Goal: Information Seeking & Learning: Learn about a topic

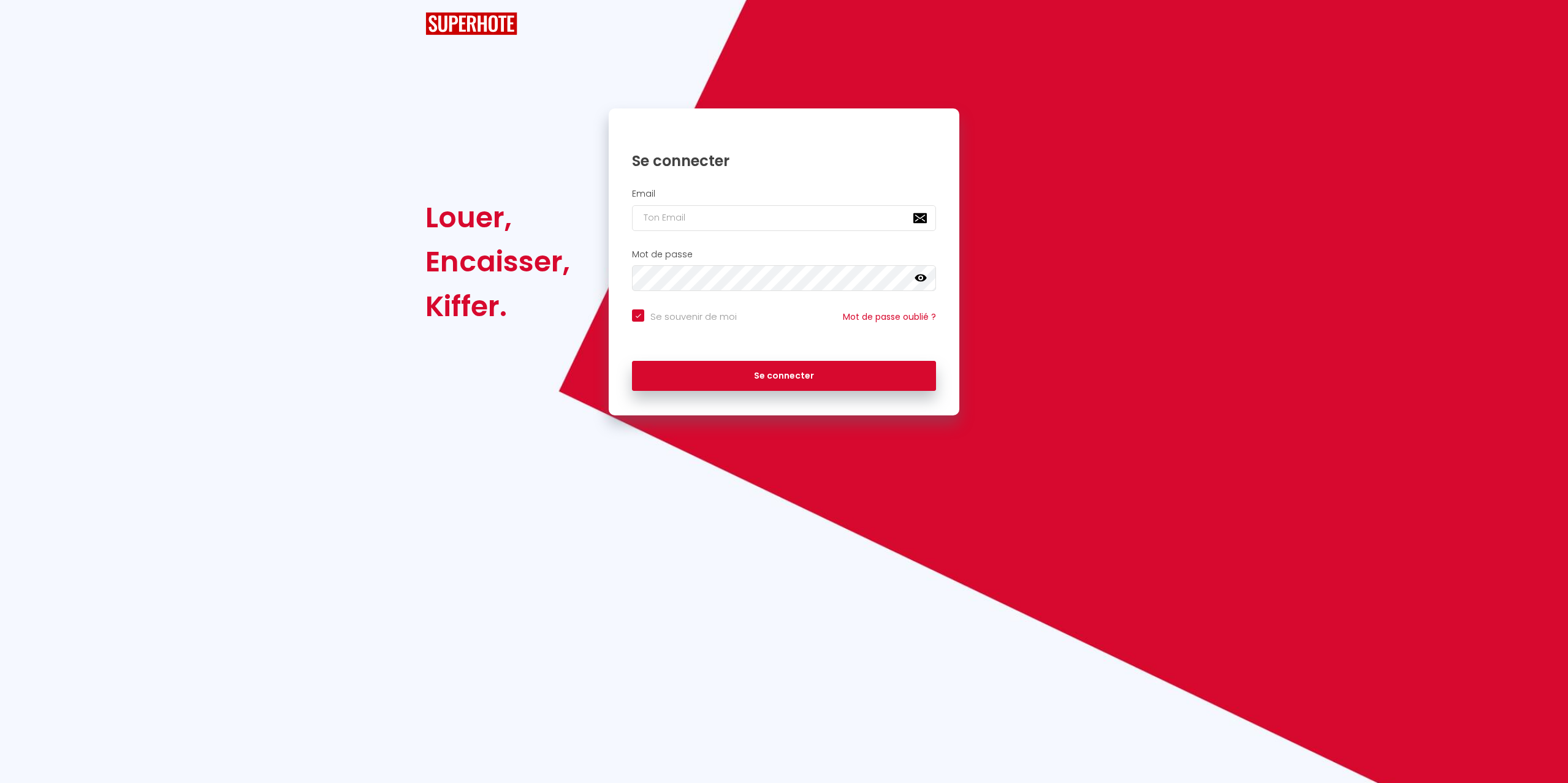
checkbox input "true"
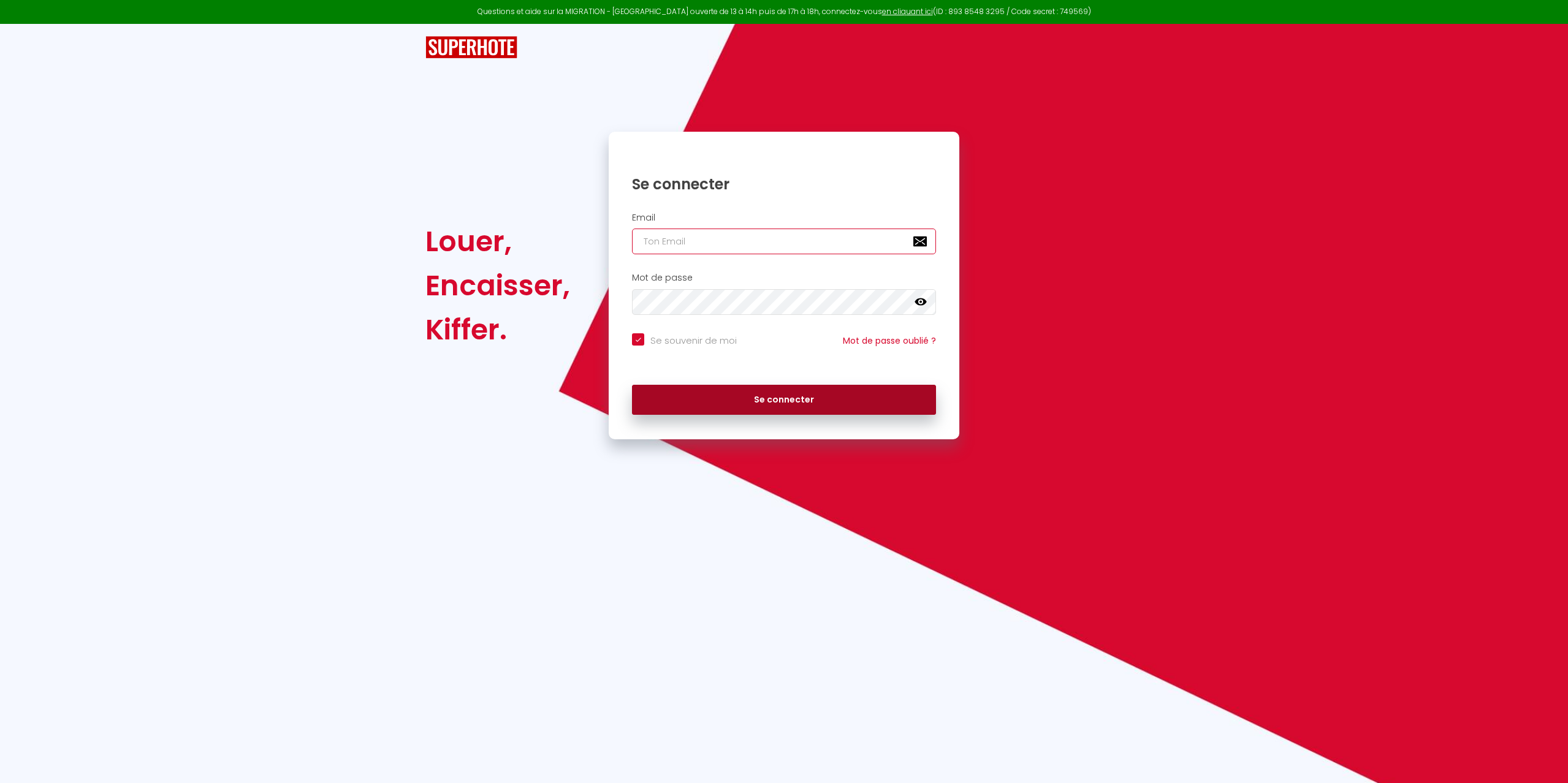
type input "[EMAIL_ADDRESS][DOMAIN_NAME]"
click at [741, 402] on button "Se connecter" at bounding box center [784, 401] width 304 height 31
checkbox input "true"
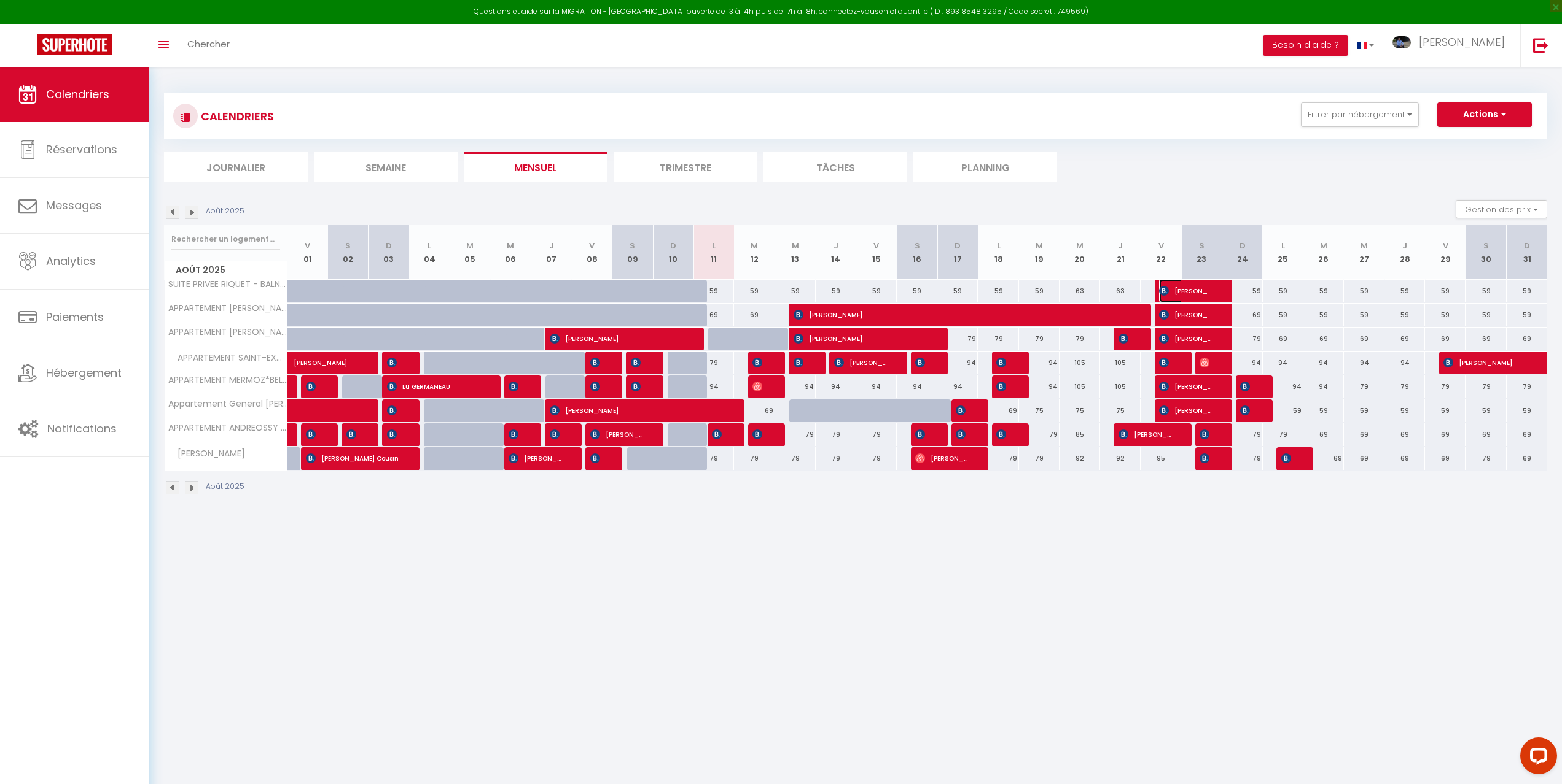
click at [1201, 290] on span "[PERSON_NAME]" at bounding box center [1186, 290] width 54 height 23
select select "OK"
select select "KO"
select select "0"
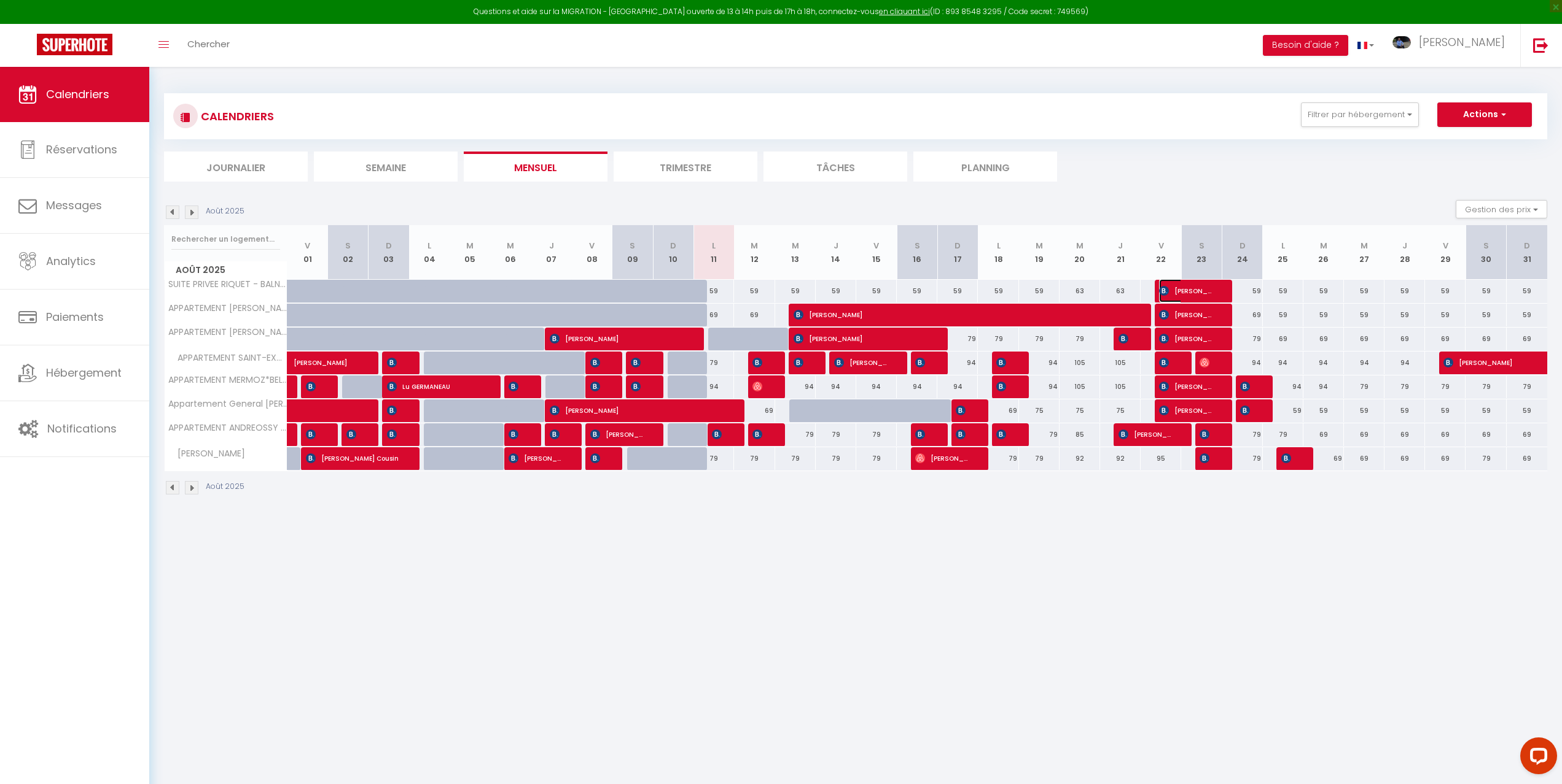
select select "1"
select select
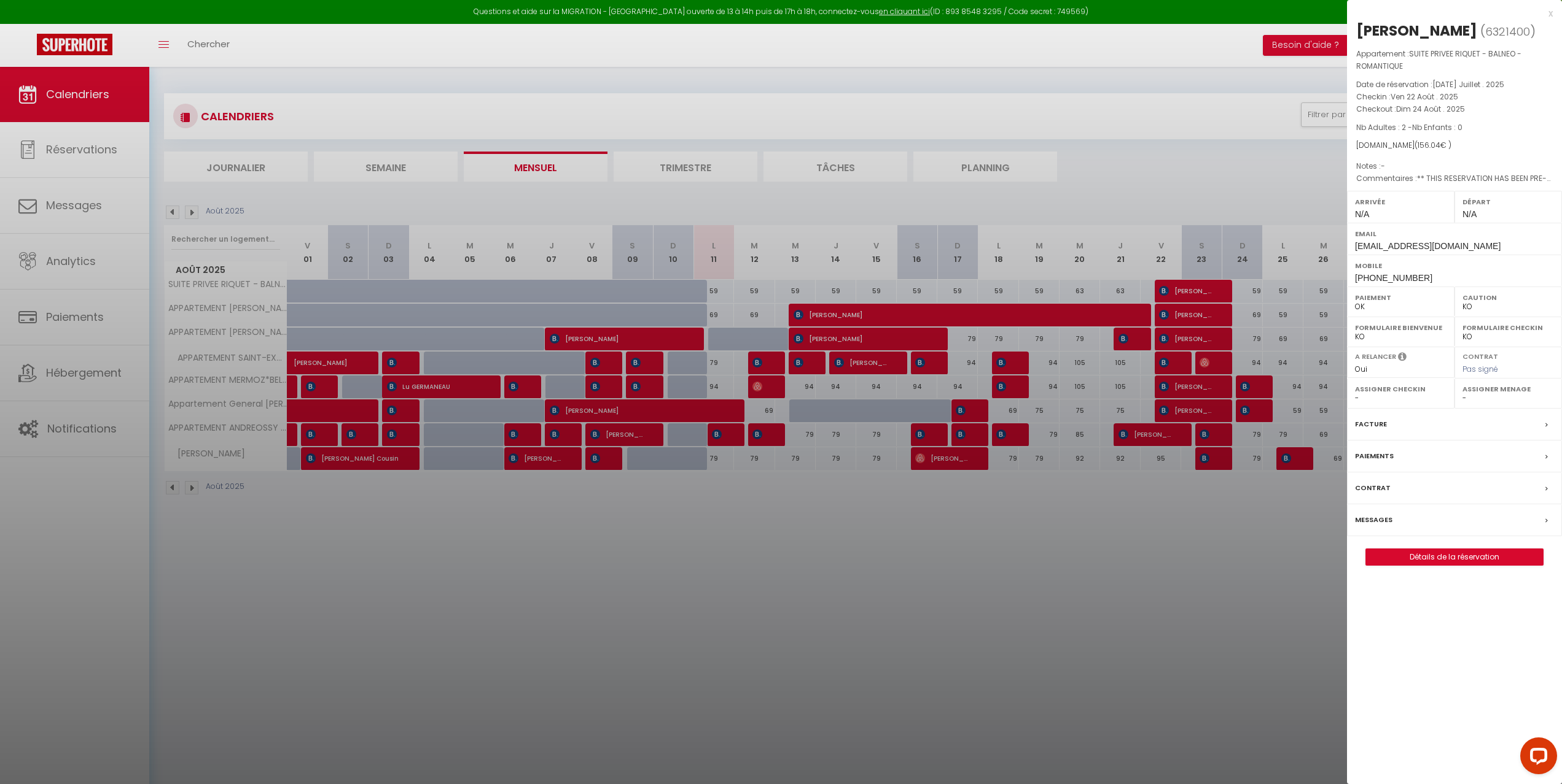
click at [1201, 290] on div at bounding box center [781, 392] width 1562 height 784
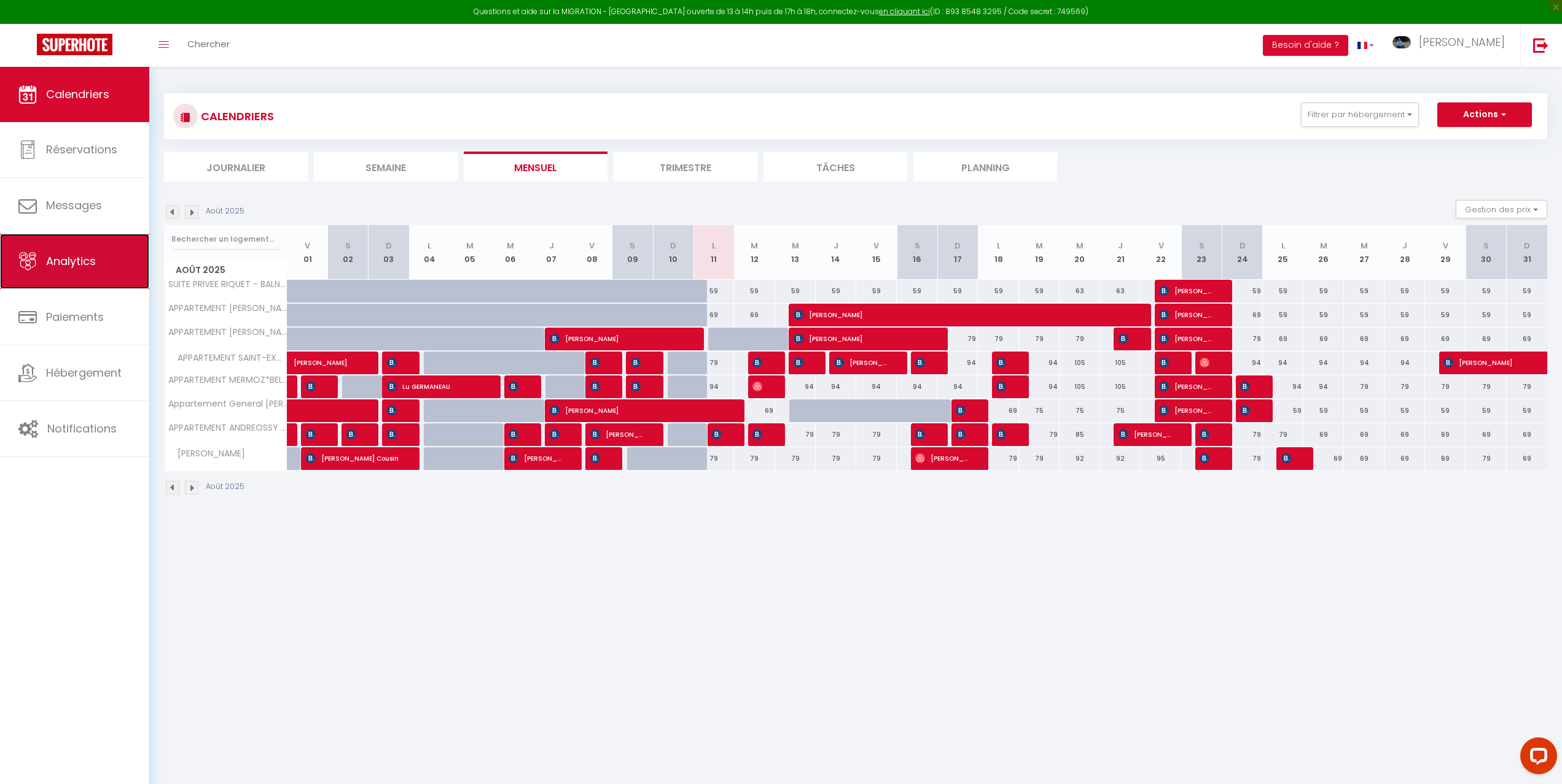
click at [85, 263] on span "Analytics" at bounding box center [71, 261] width 50 height 16
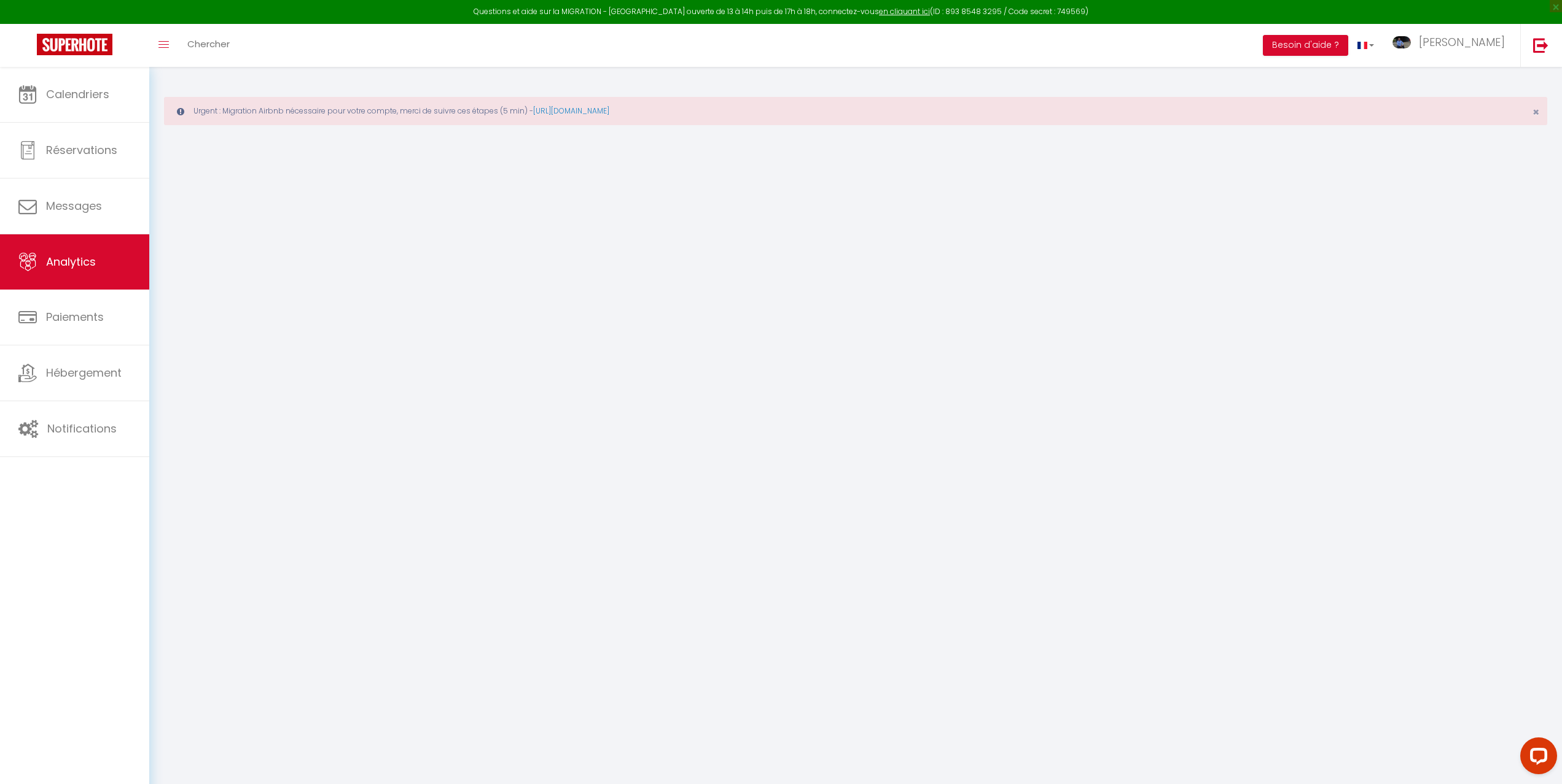
select select "2025"
select select "8"
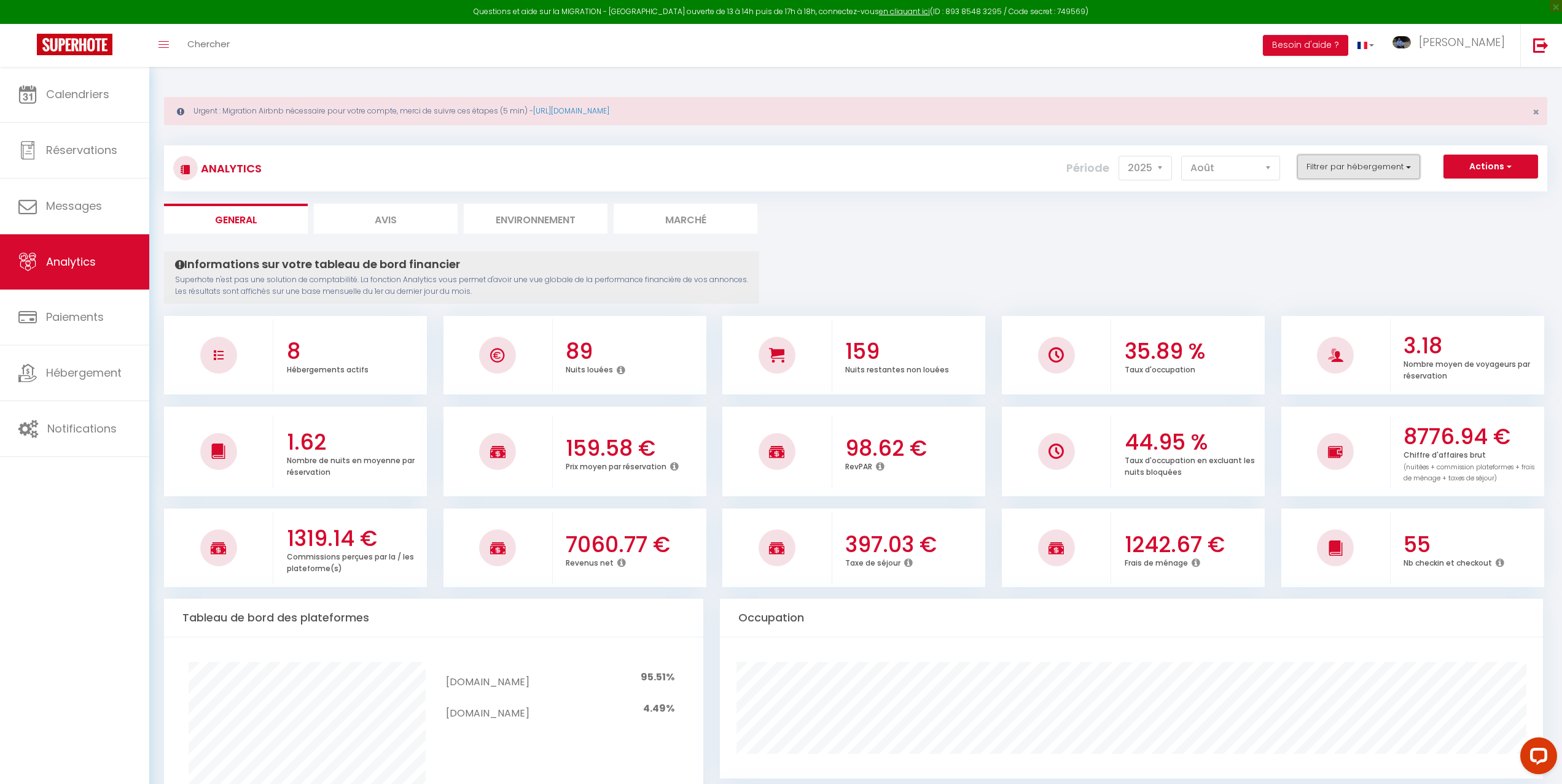
click at [1327, 171] on button "Filtrer par hébergement" at bounding box center [1359, 167] width 123 height 24
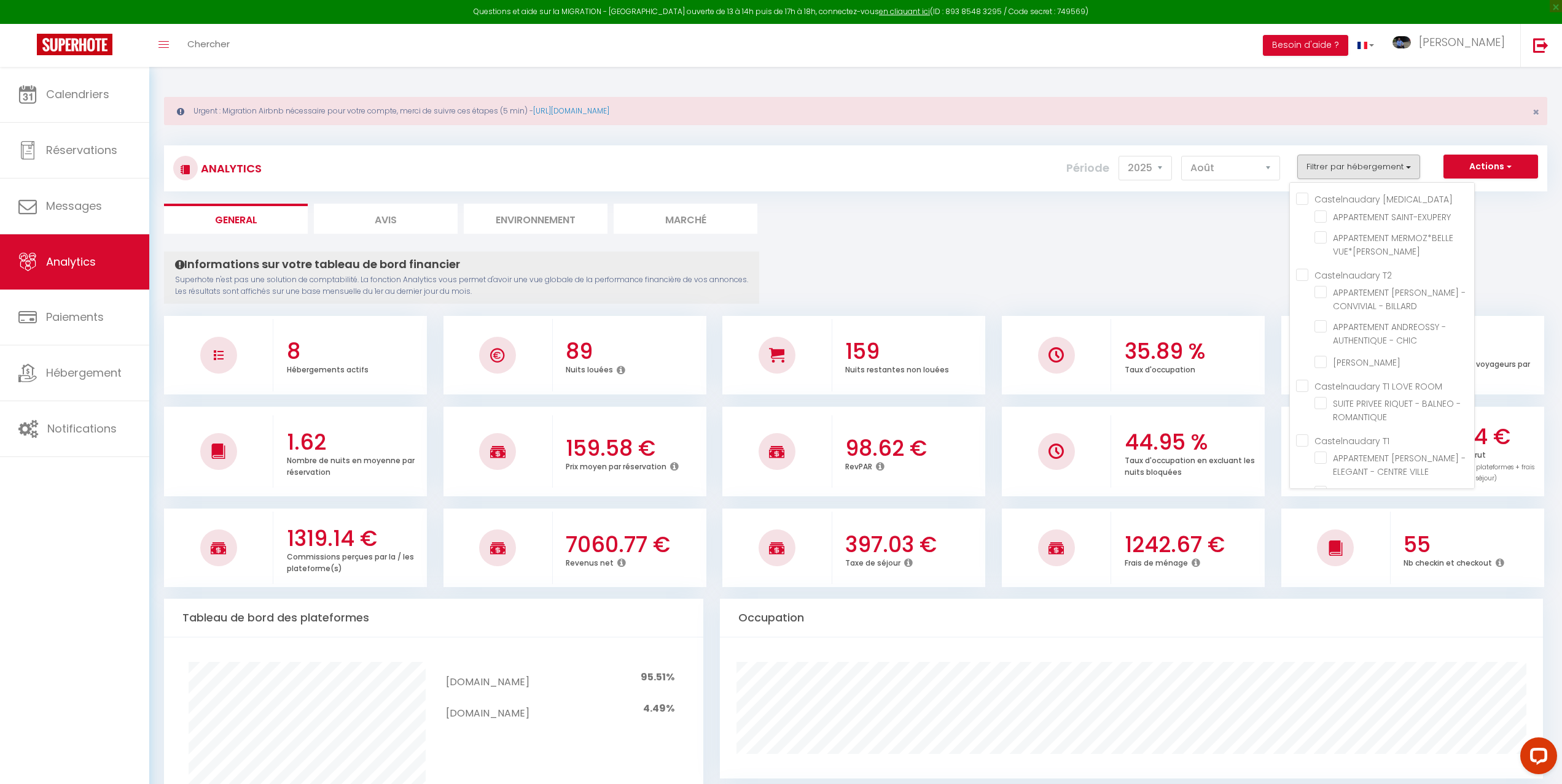
click at [1305, 198] on T3 "Castelnaudary [MEDICAL_DATA]" at bounding box center [1385, 198] width 178 height 12
checkbox T3 "true"
checkbox SAINT-EXUPERY "true"
checkbox VUE\*BILLARD "true"
checkbox BILLARD "false"
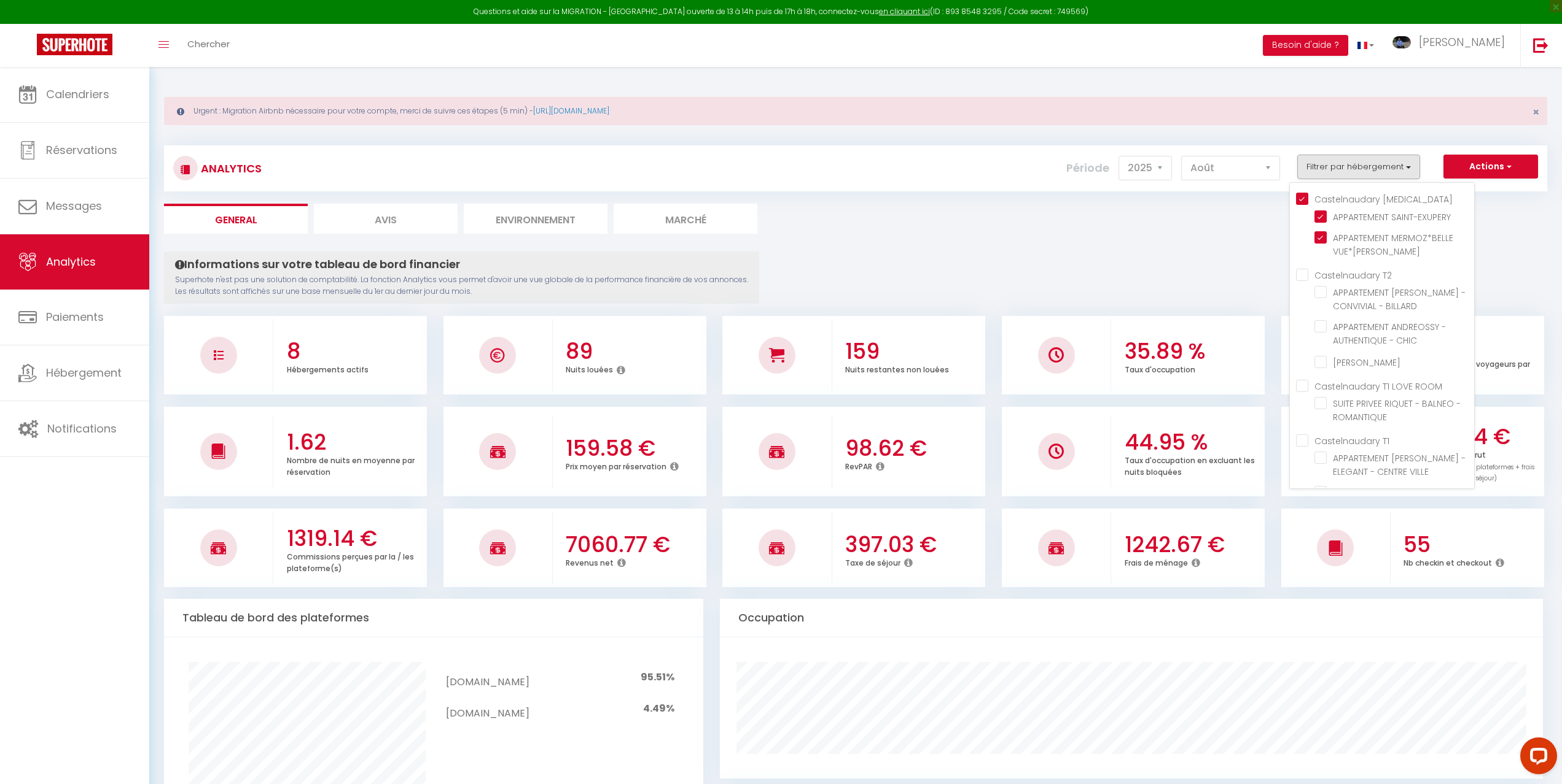
checkbox CHIC "false"
checkbox SABATIER "false"
checkbox ROMANTIQUE "false"
checkbox VILLE "false"
checkbox DEJEAN "false"
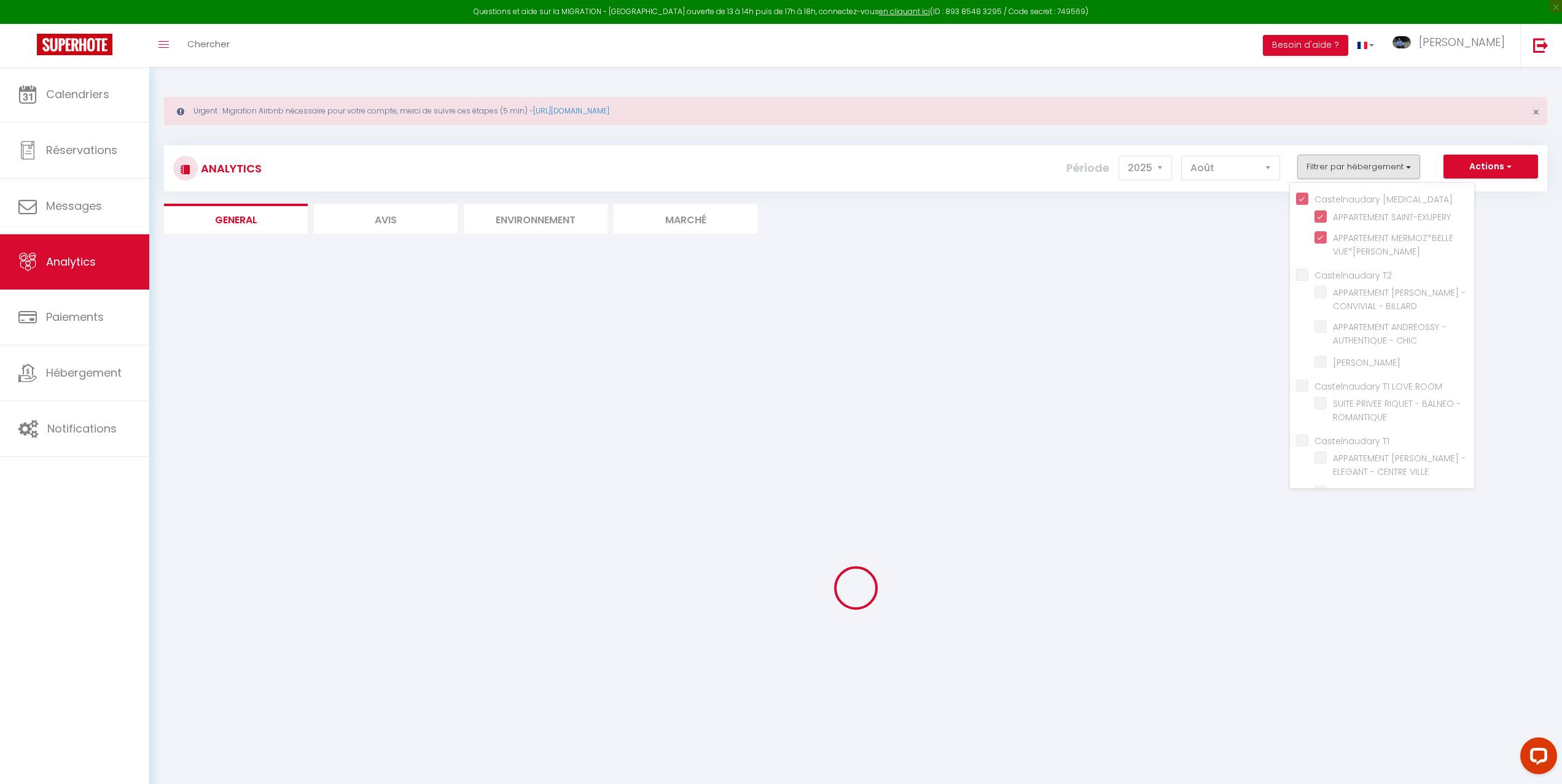
checkbox BILLARD "false"
checkbox CHIC "false"
checkbox SABATIER "false"
checkbox ROMANTIQUE "false"
checkbox VILLE "false"
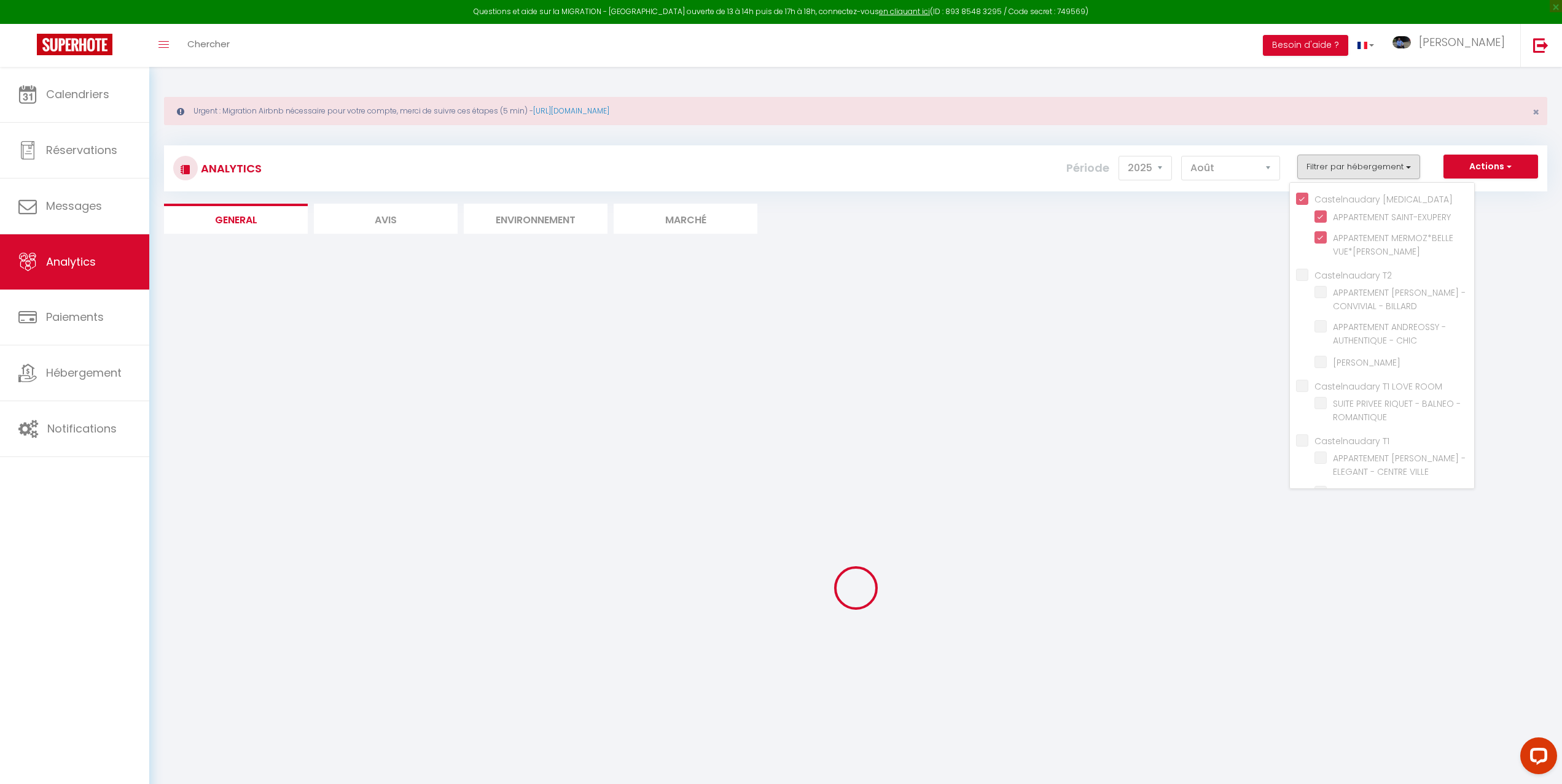
checkbox DEJEAN "false"
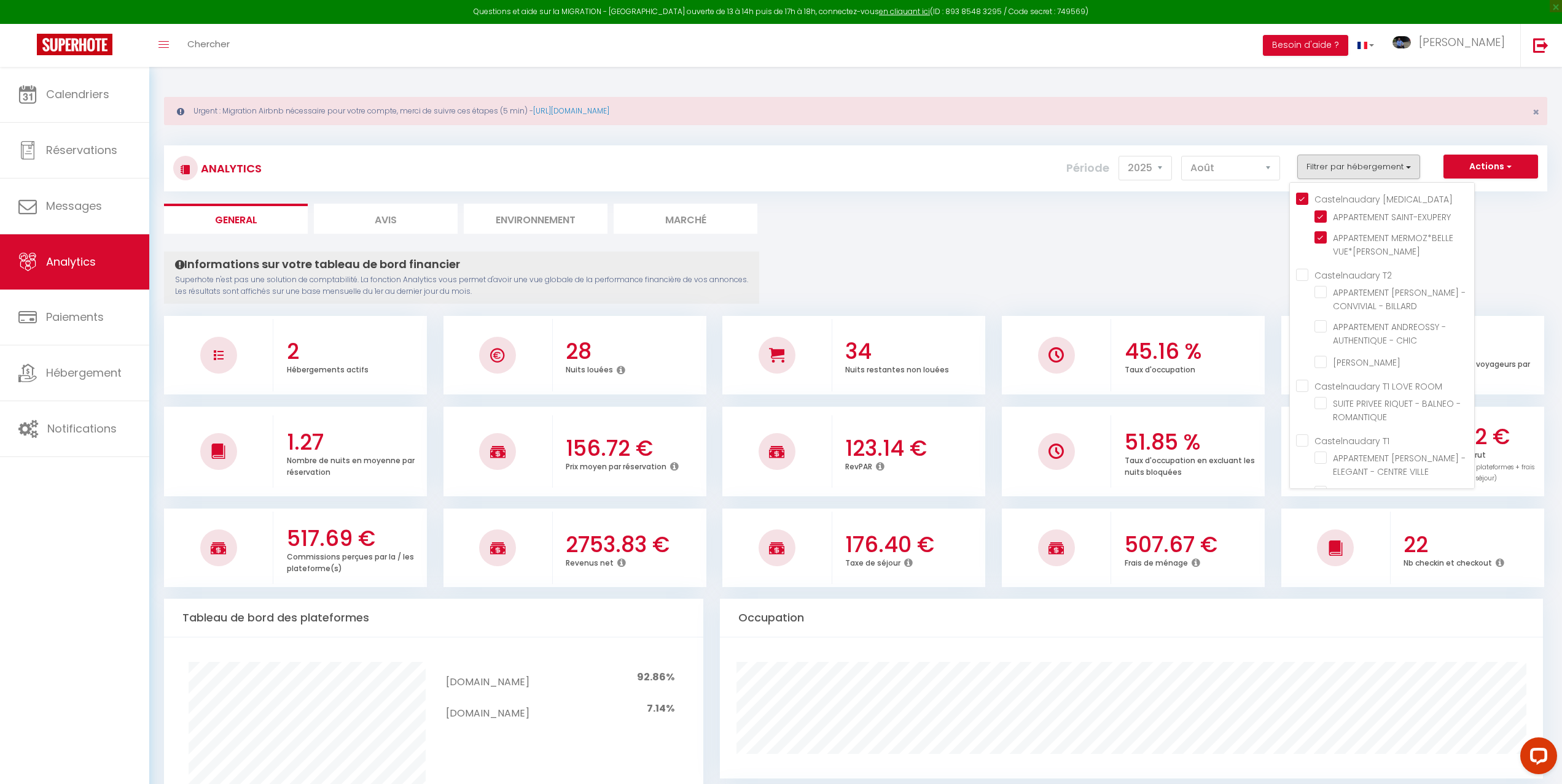
click at [1304, 277] on T2 "Castelnaudary T2" at bounding box center [1385, 274] width 178 height 12
checkbox T2 "true"
checkbox BILLARD "true"
checkbox CHIC "true"
checkbox SABATIER "true"
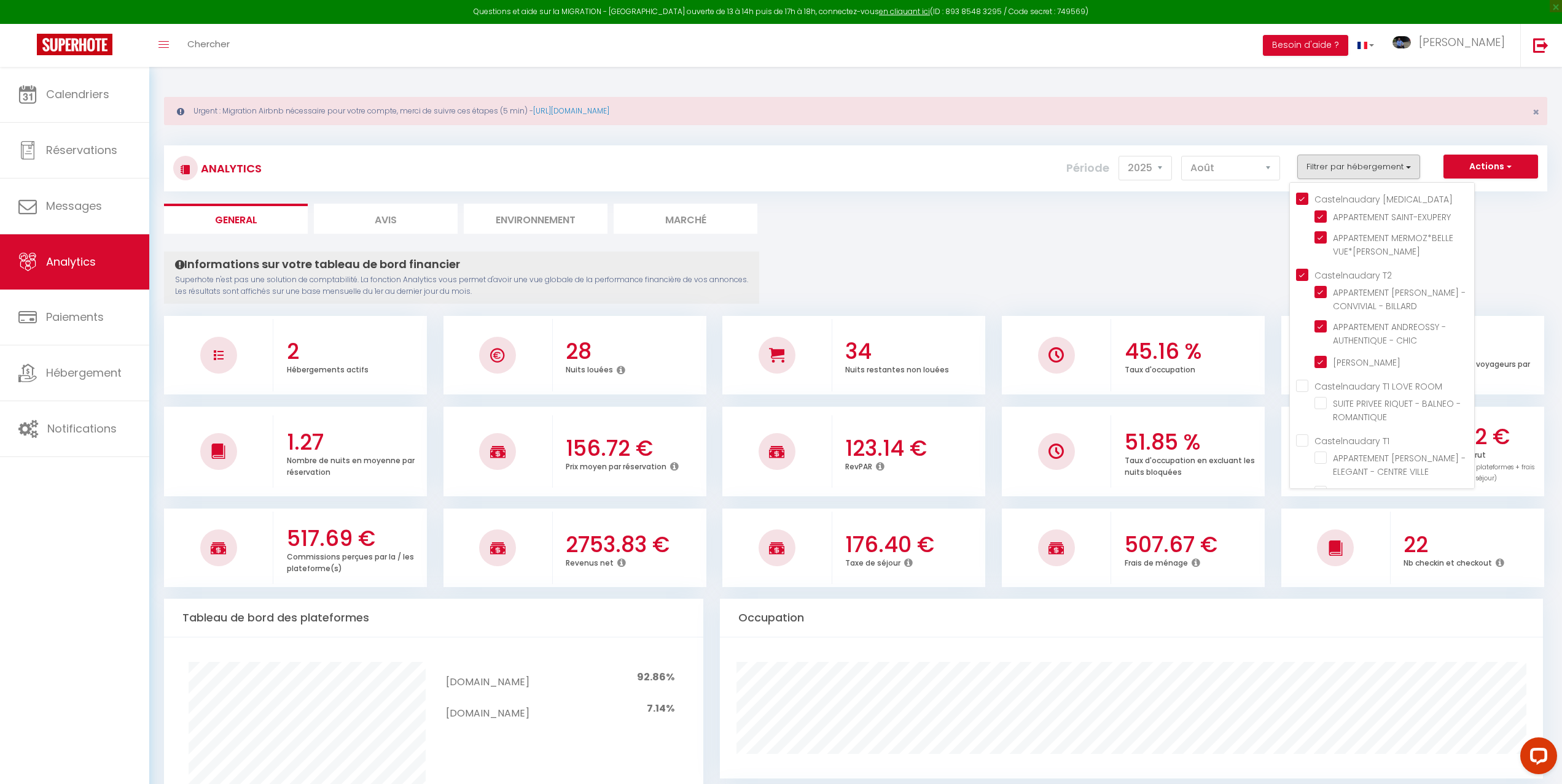
checkbox ROMANTIQUE "false"
checkbox VILLE "false"
checkbox DEJEAN "false"
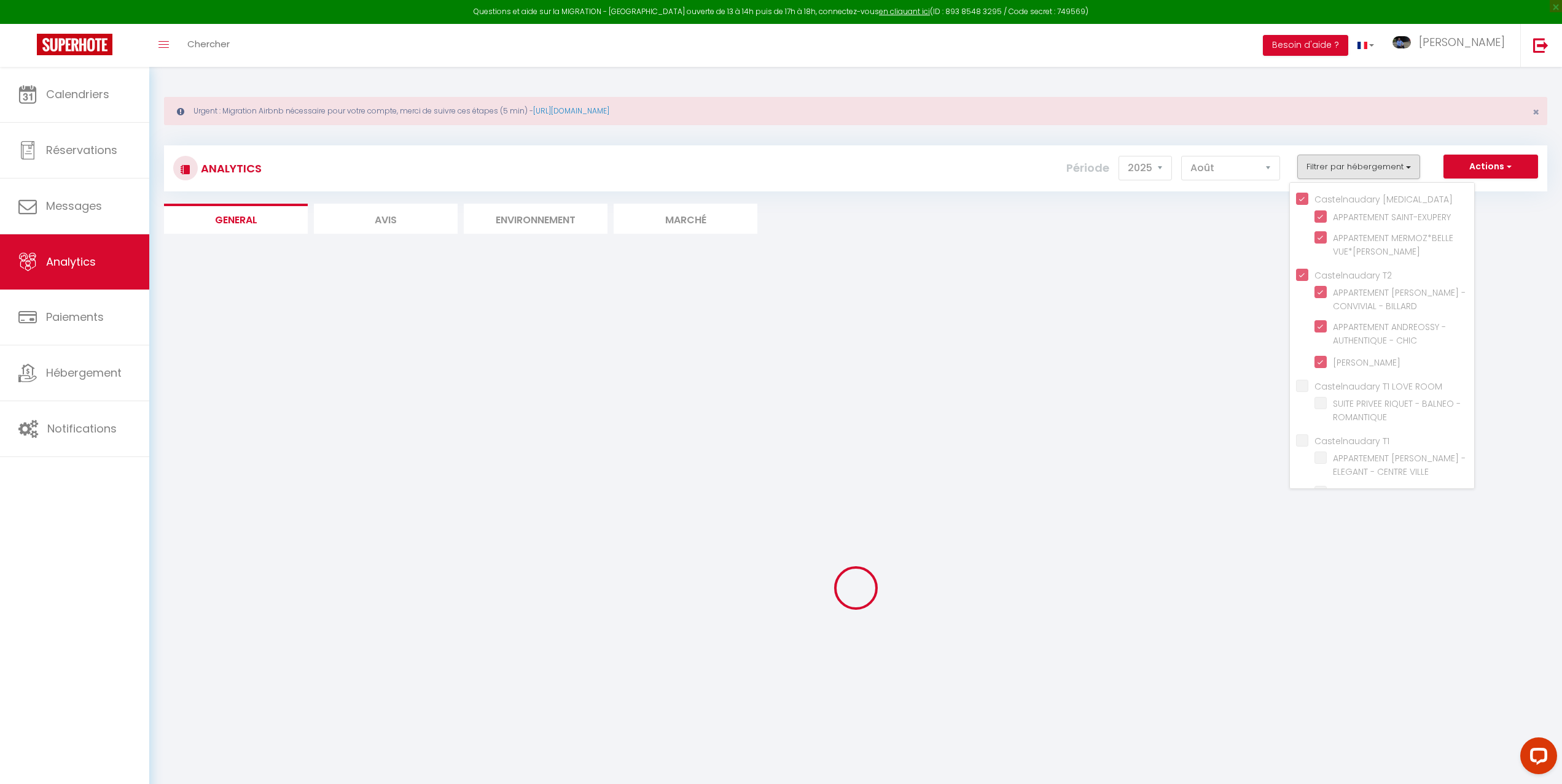
checkbox ROMANTIQUE "false"
checkbox VILLE "false"
checkbox DEJEAN "false"
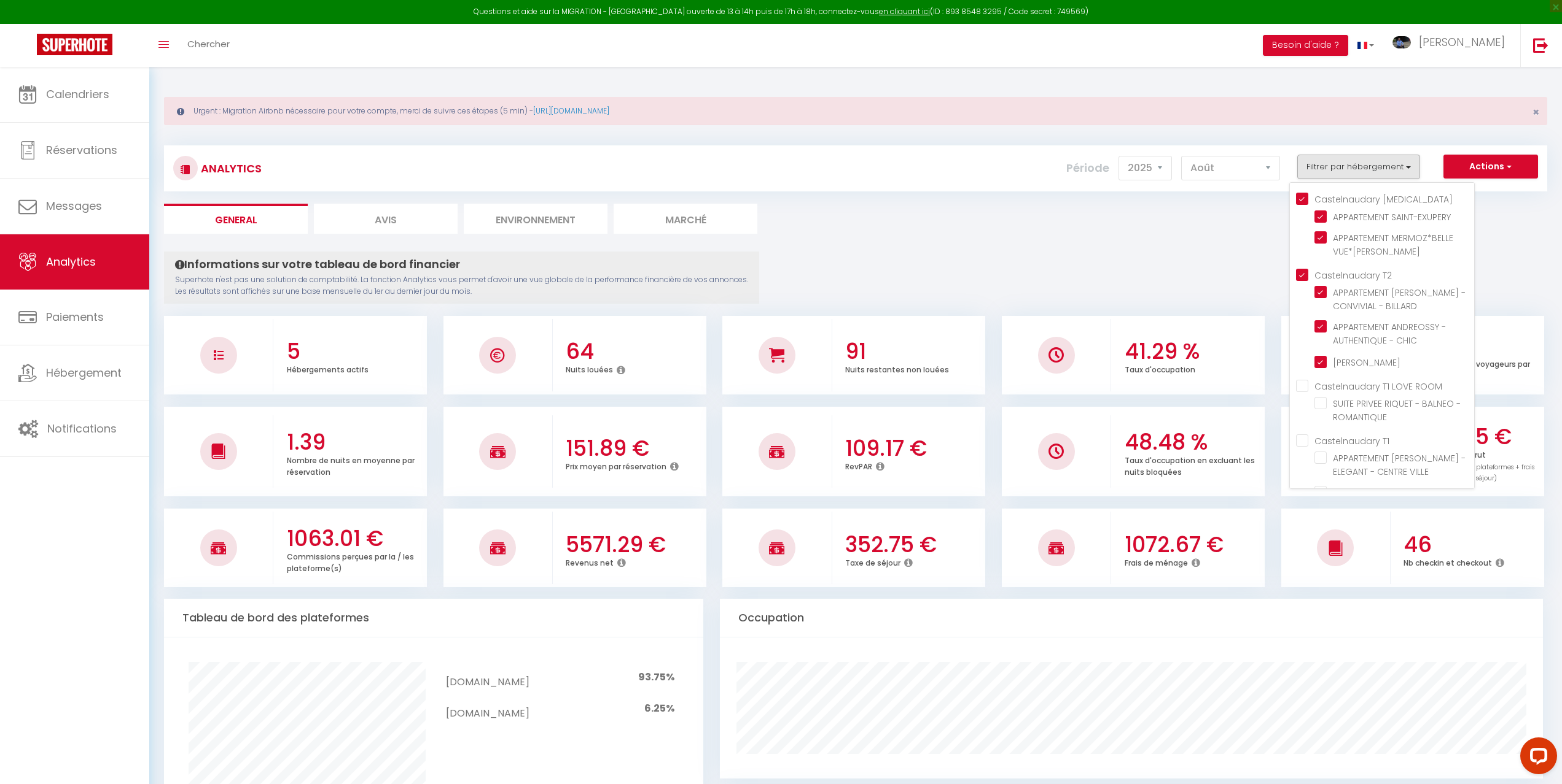
click at [1306, 199] on T3 "Castelnaudary [MEDICAL_DATA]" at bounding box center [1385, 198] width 178 height 12
checkbox T3 "false"
checkbox SAINT-EXUPERY "false"
checkbox VUE\*BILLARD "false"
checkbox ROMANTIQUE "false"
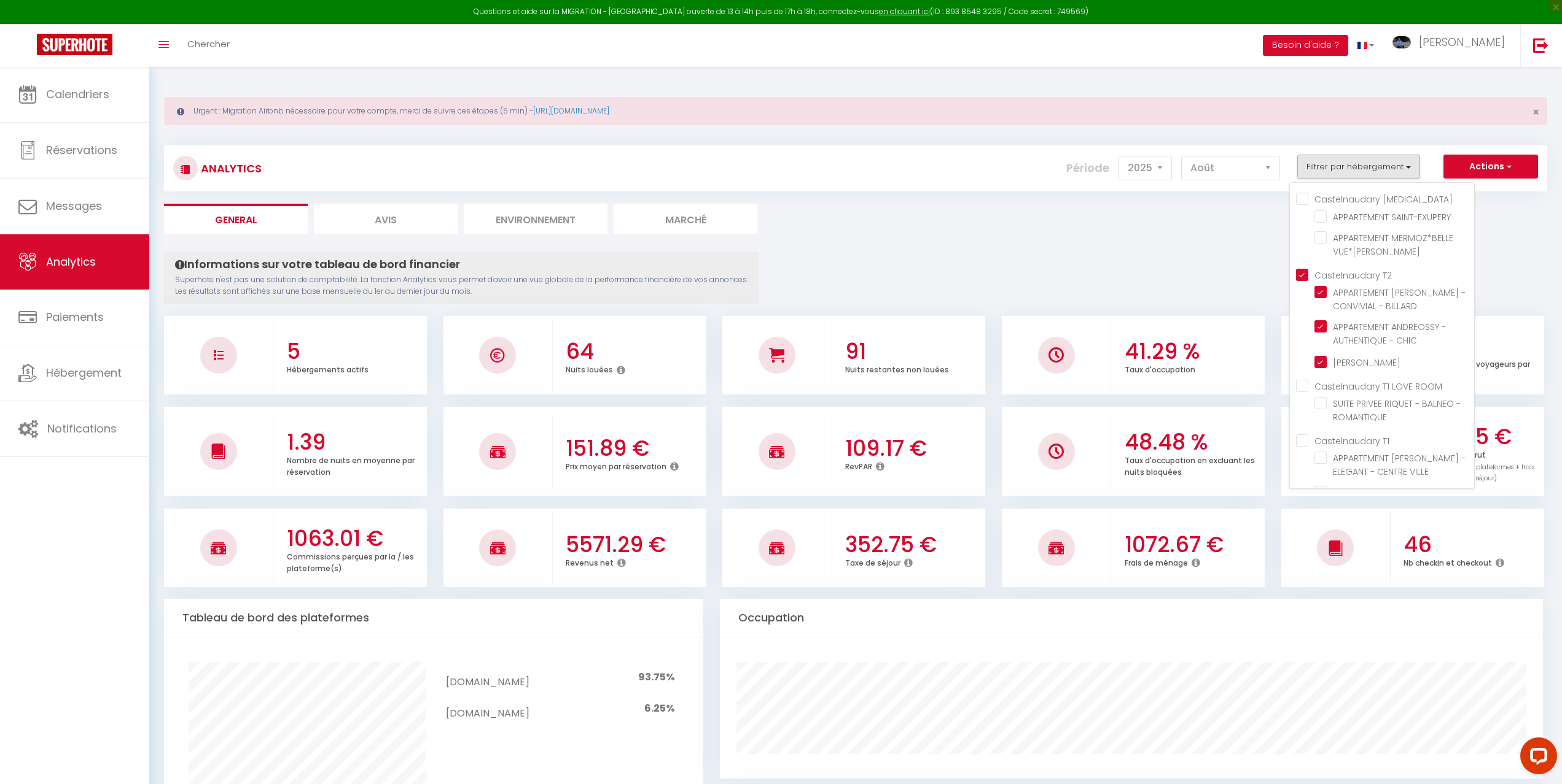
checkbox VILLE "false"
checkbox DEJEAN "false"
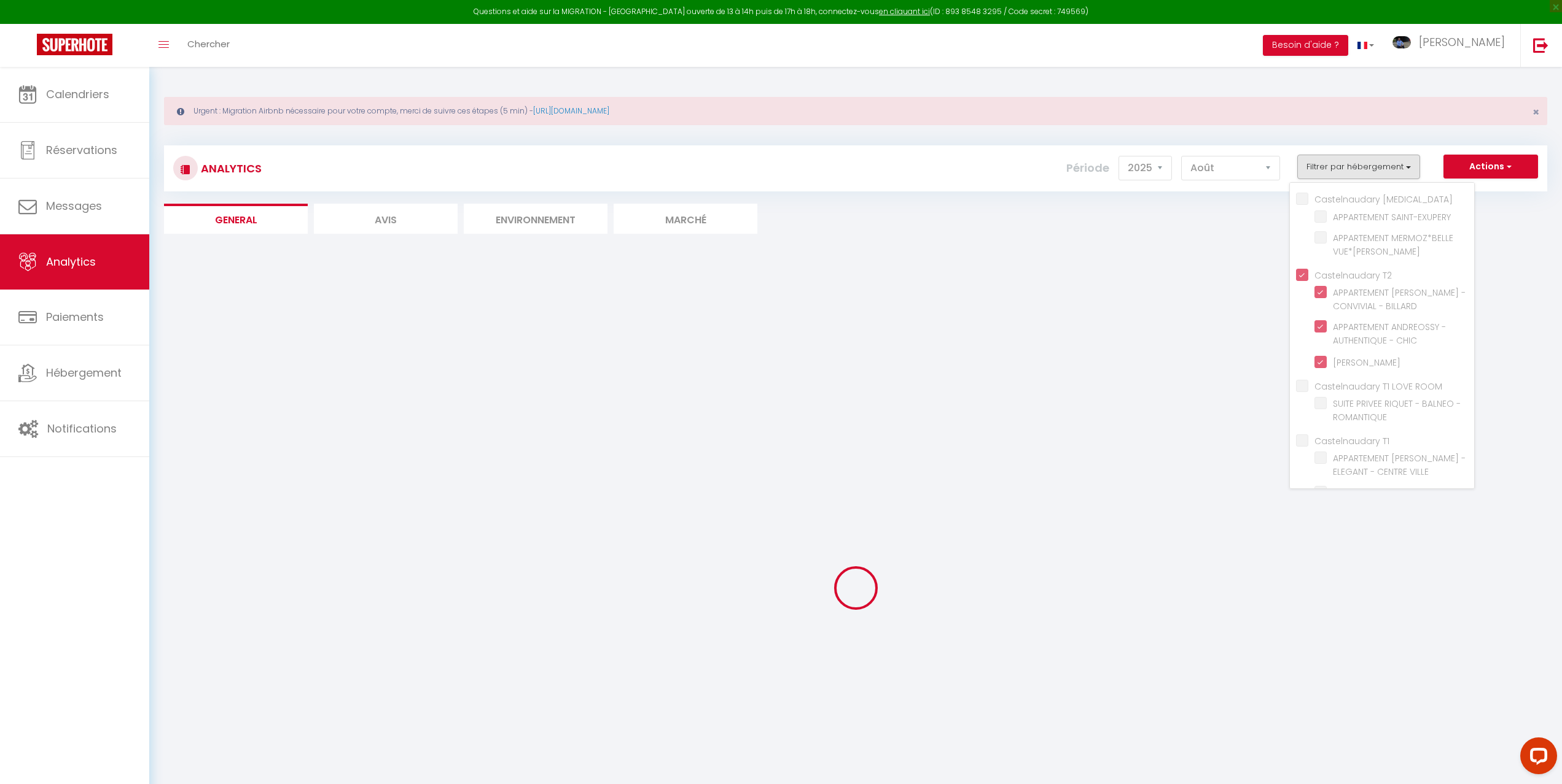
checkbox ROMANTIQUE "false"
checkbox VILLE "false"
checkbox DEJEAN "false"
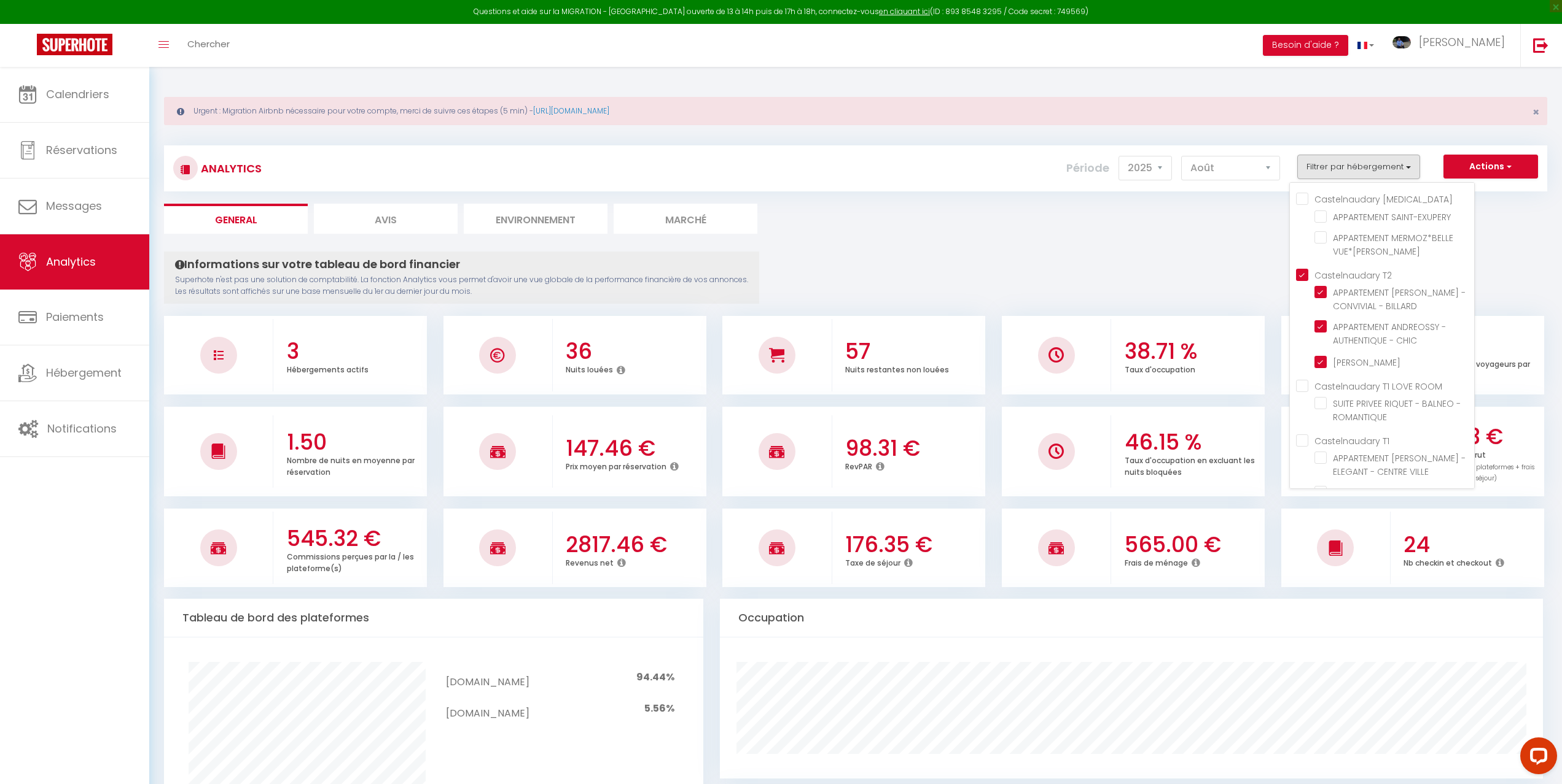
click at [1303, 272] on T2 "Castelnaudary T2" at bounding box center [1385, 274] width 178 height 12
checkbox T2 "false"
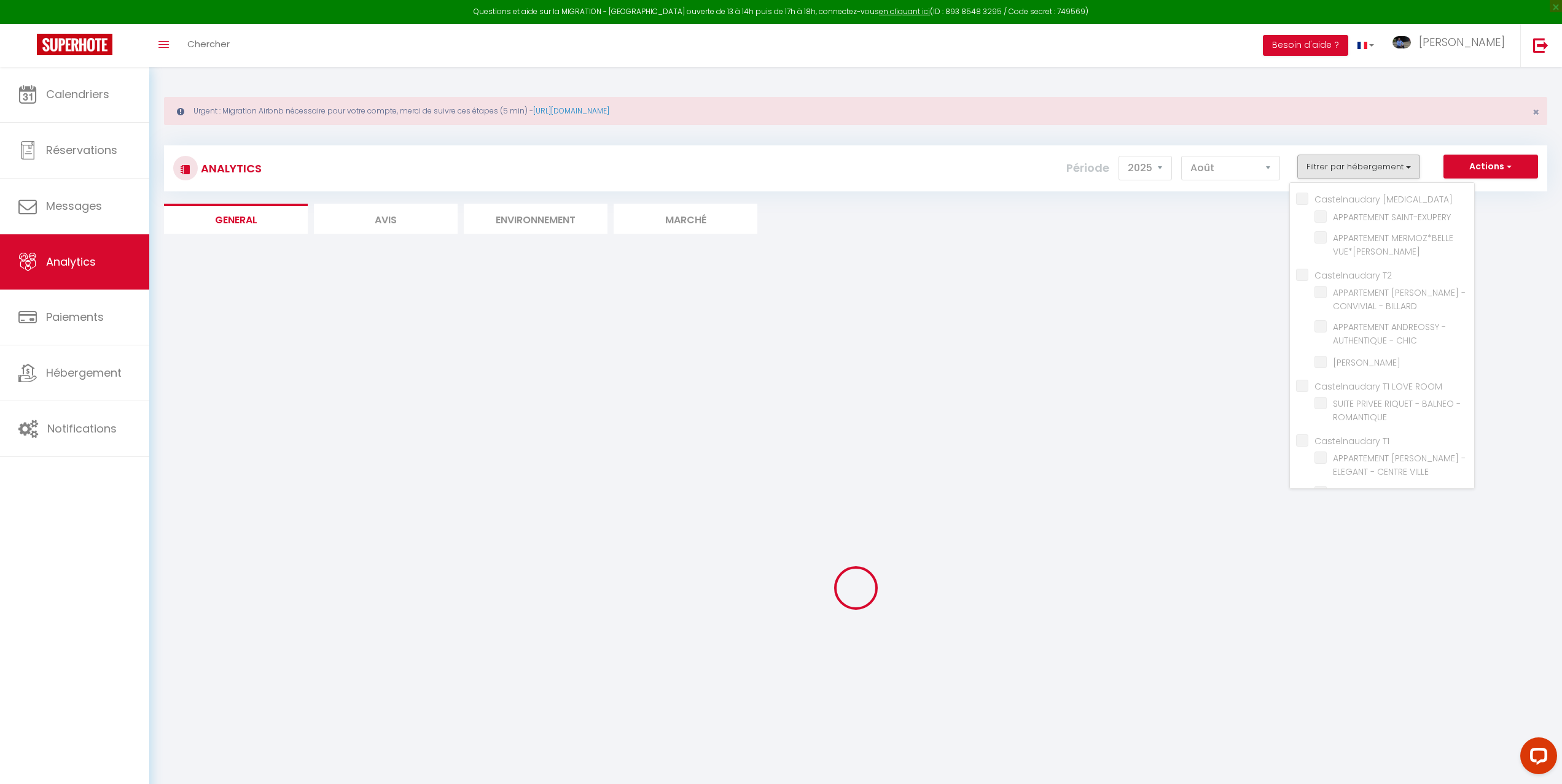
checkbox BILLARD "false"
checkbox CHIC "false"
checkbox SABATIER "false"
checkbox ROMANTIQUE "false"
checkbox VILLE "false"
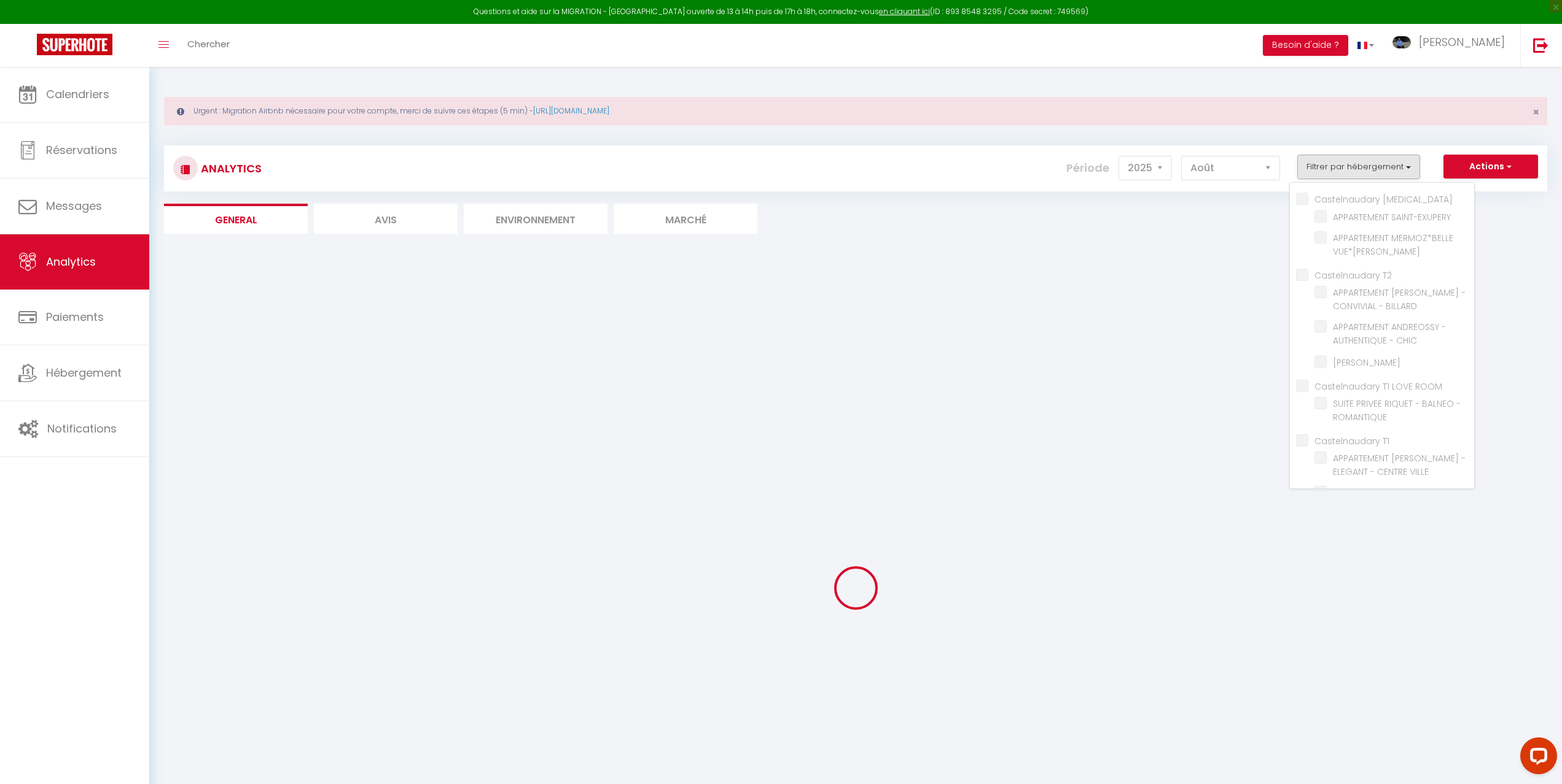
checkbox DEJEAN "false"
checkbox ROMANTIQUE "false"
checkbox VILLE "false"
checkbox DEJEAN "false"
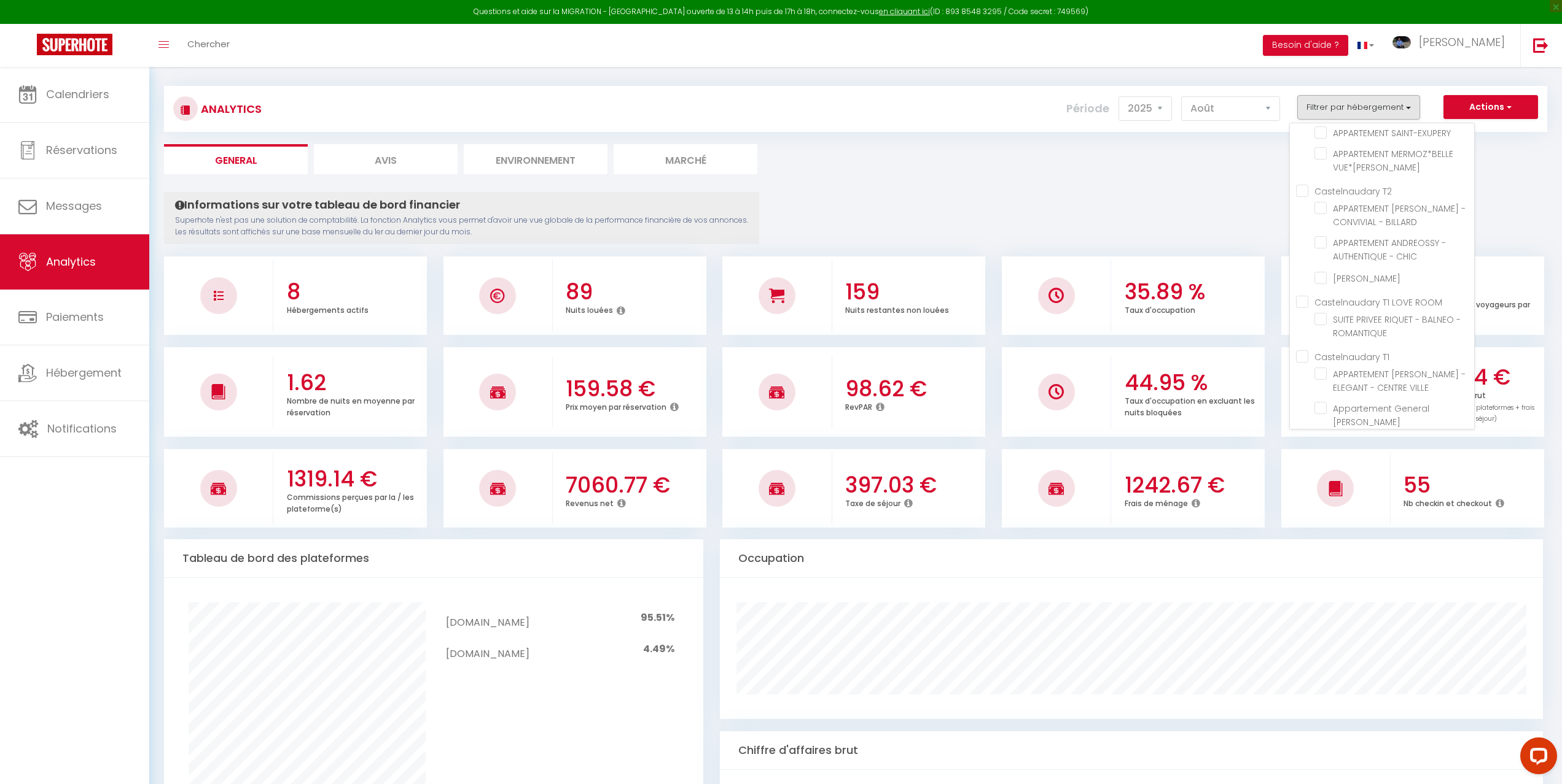
scroll to position [61, 0]
click at [1321, 316] on ROMANTIQUE "checkbox" at bounding box center [1393, 317] width 160 height 12
checkbox ROMANTIQUE "true"
checkbox ROOM "true"
checkbox VILLE "false"
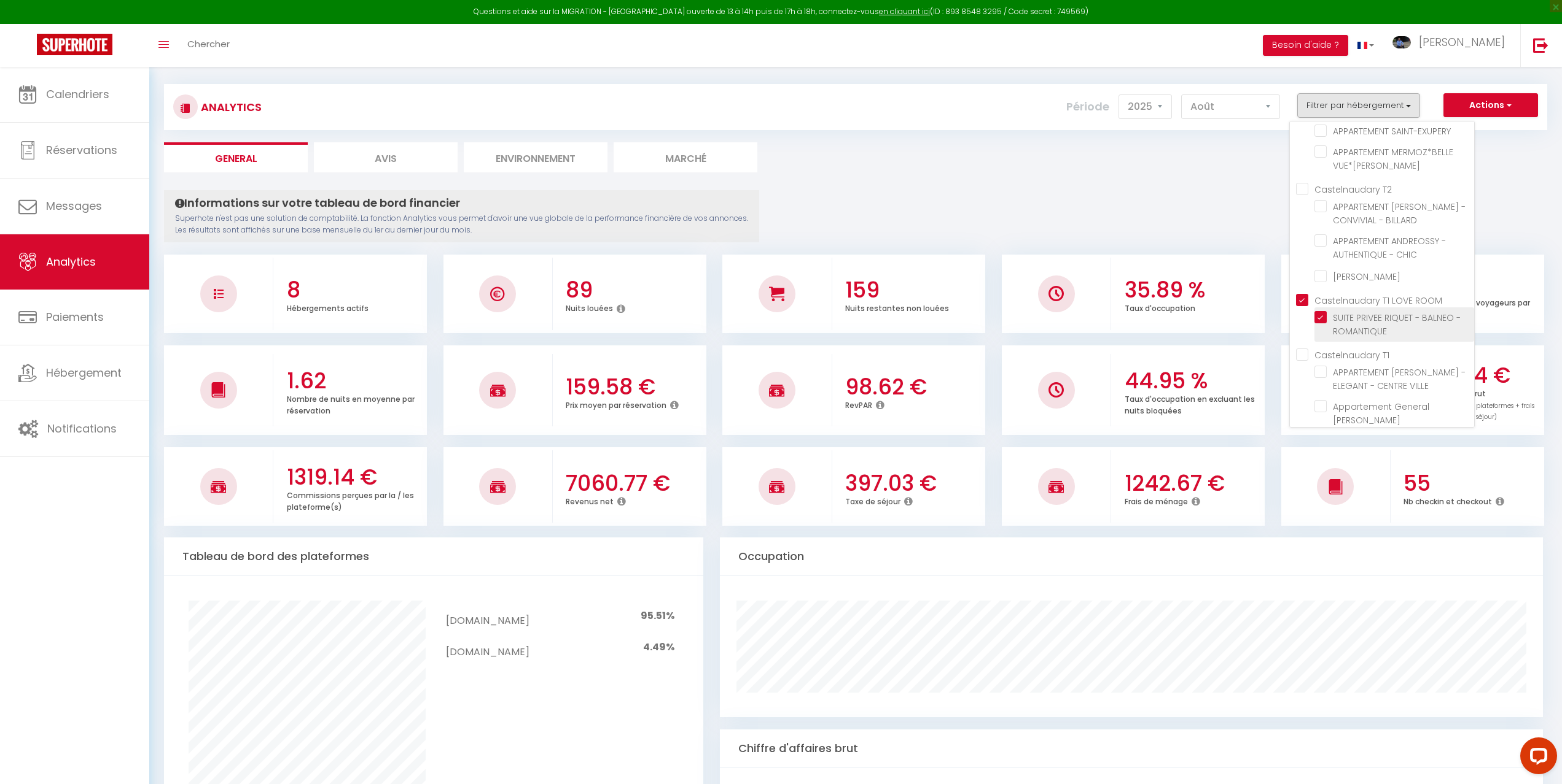
checkbox DEJEAN "false"
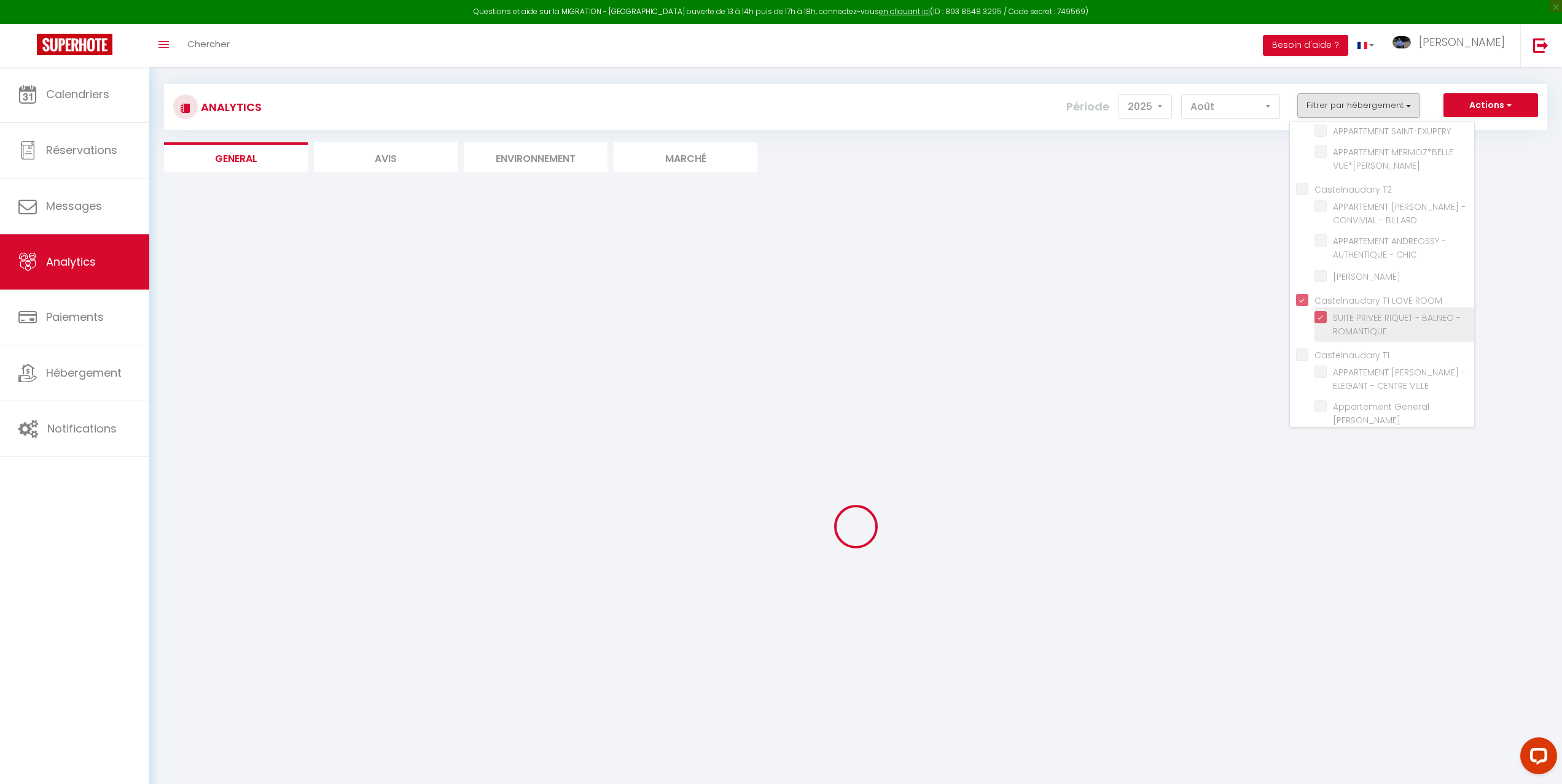
checkbox VILLE "false"
checkbox DEJEAN "false"
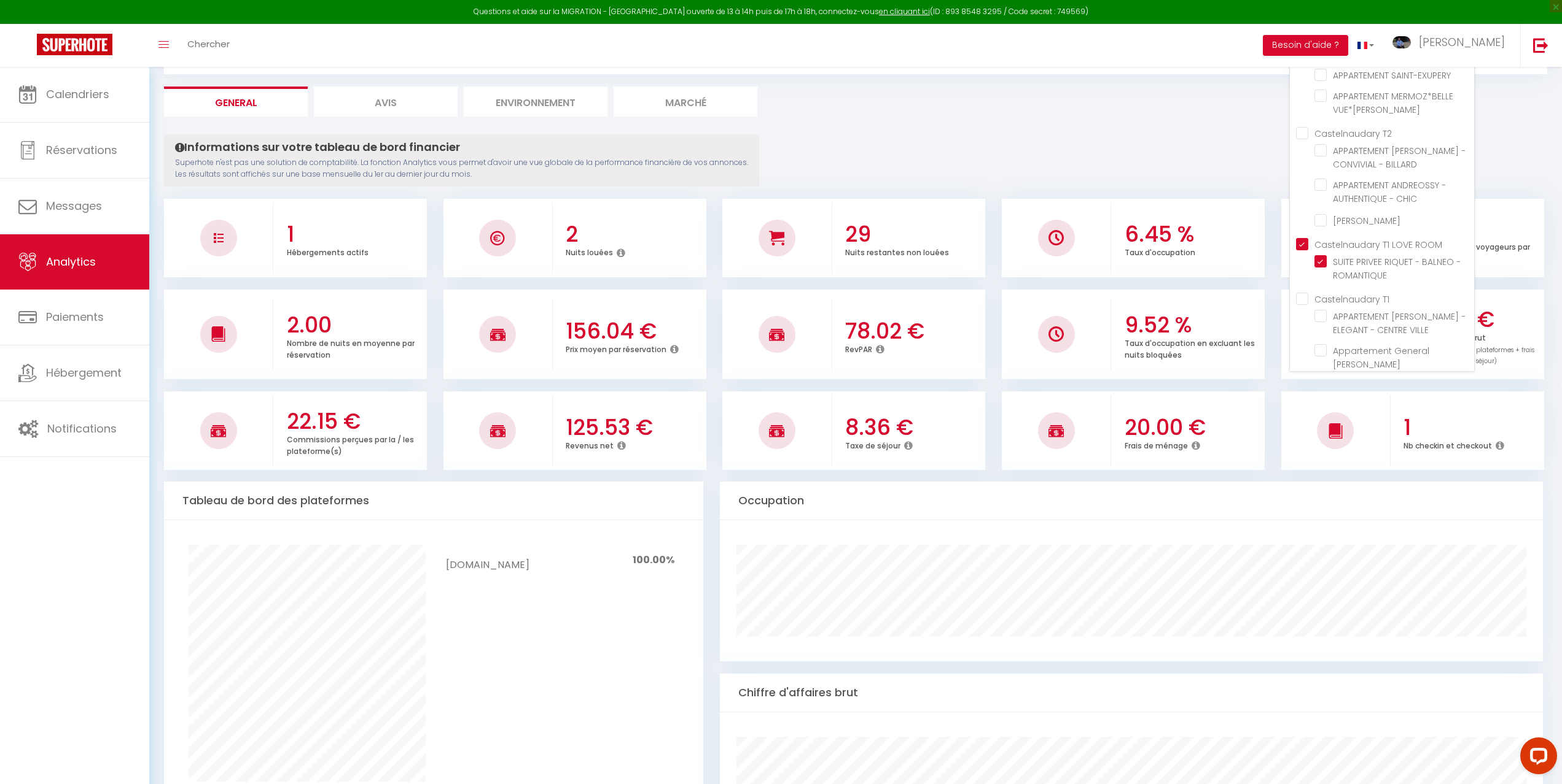
scroll to position [123, 0]
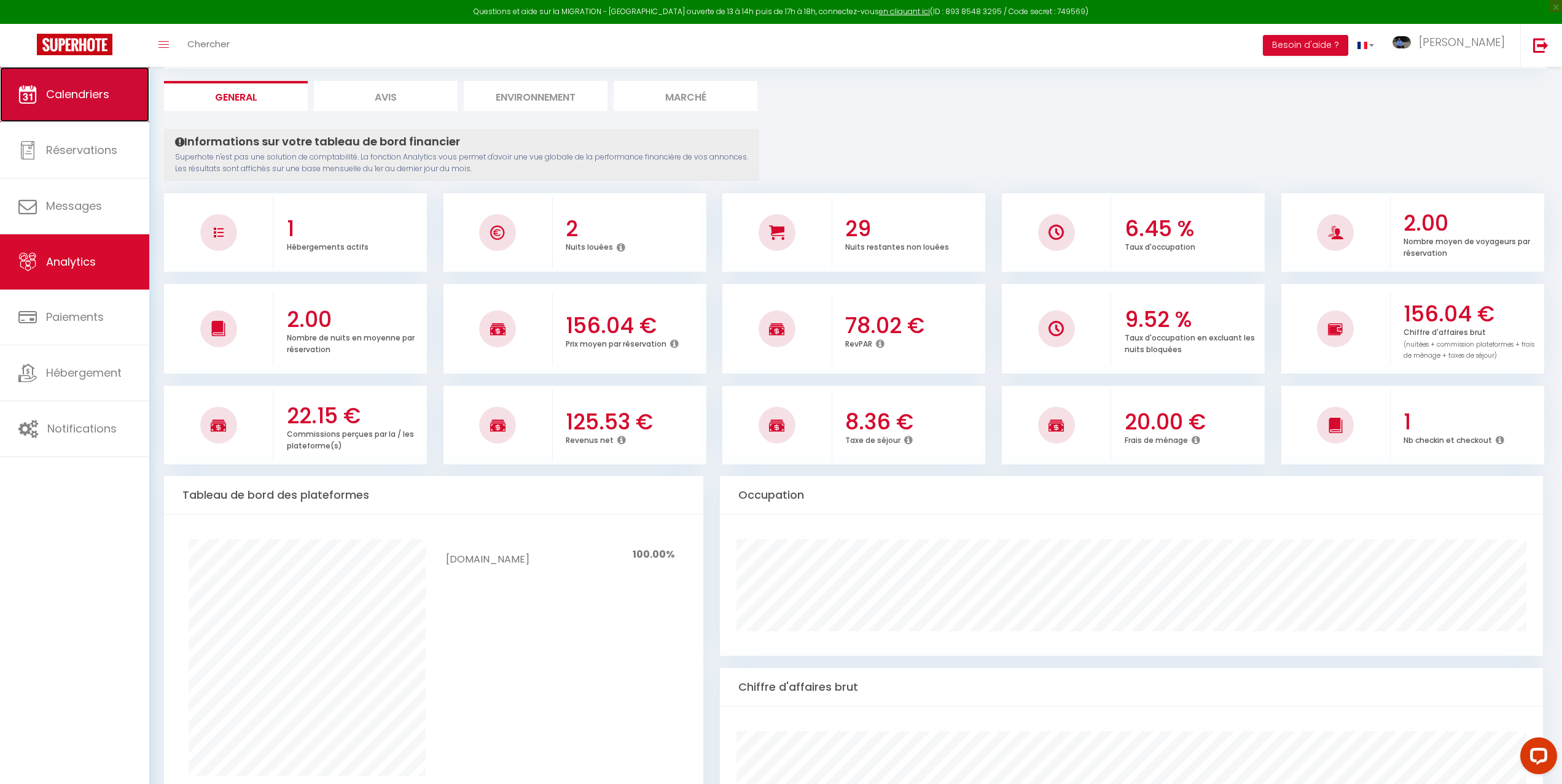
click at [67, 94] on span "Calendriers" at bounding box center [77, 94] width 63 height 16
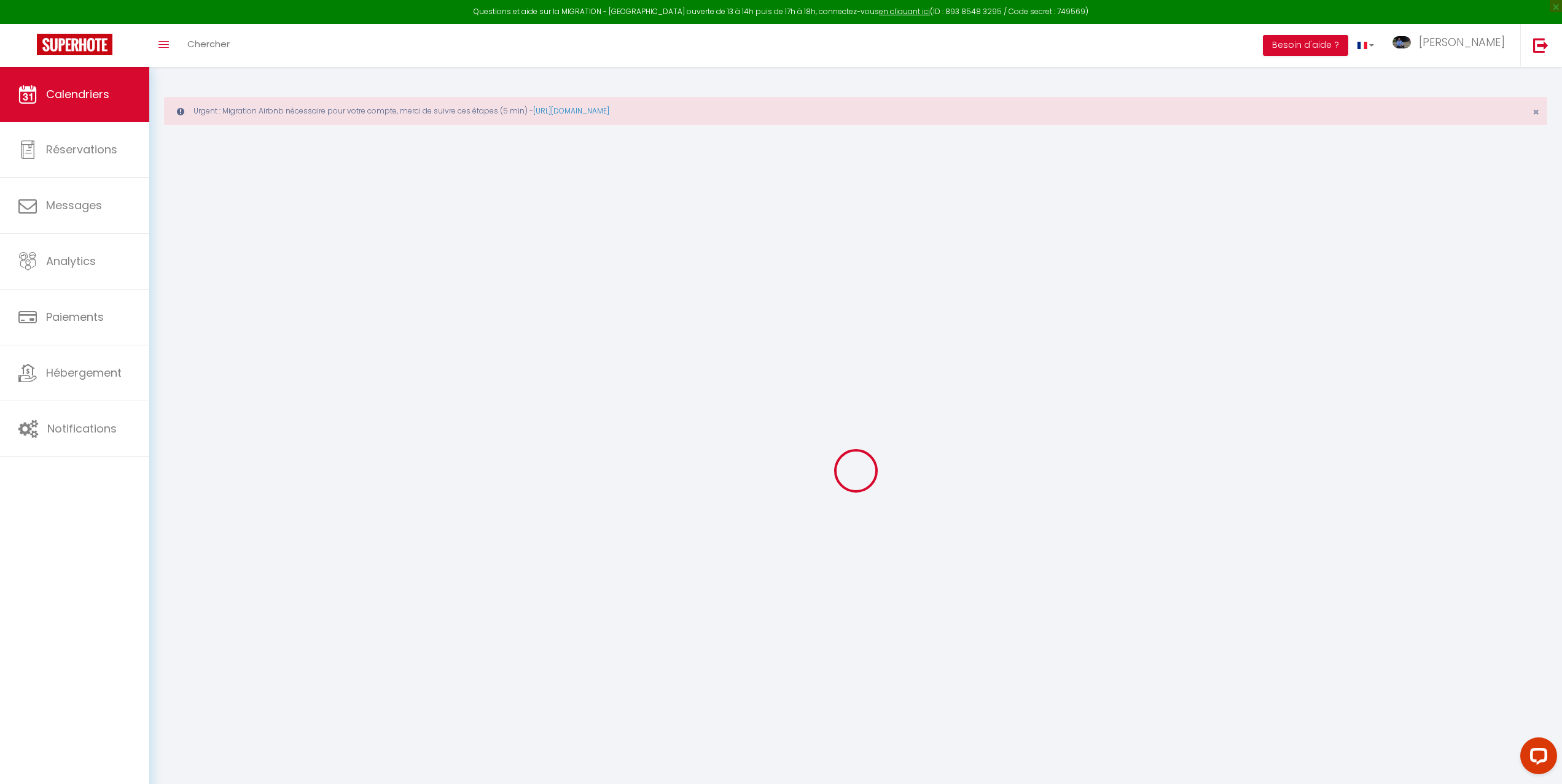
select select
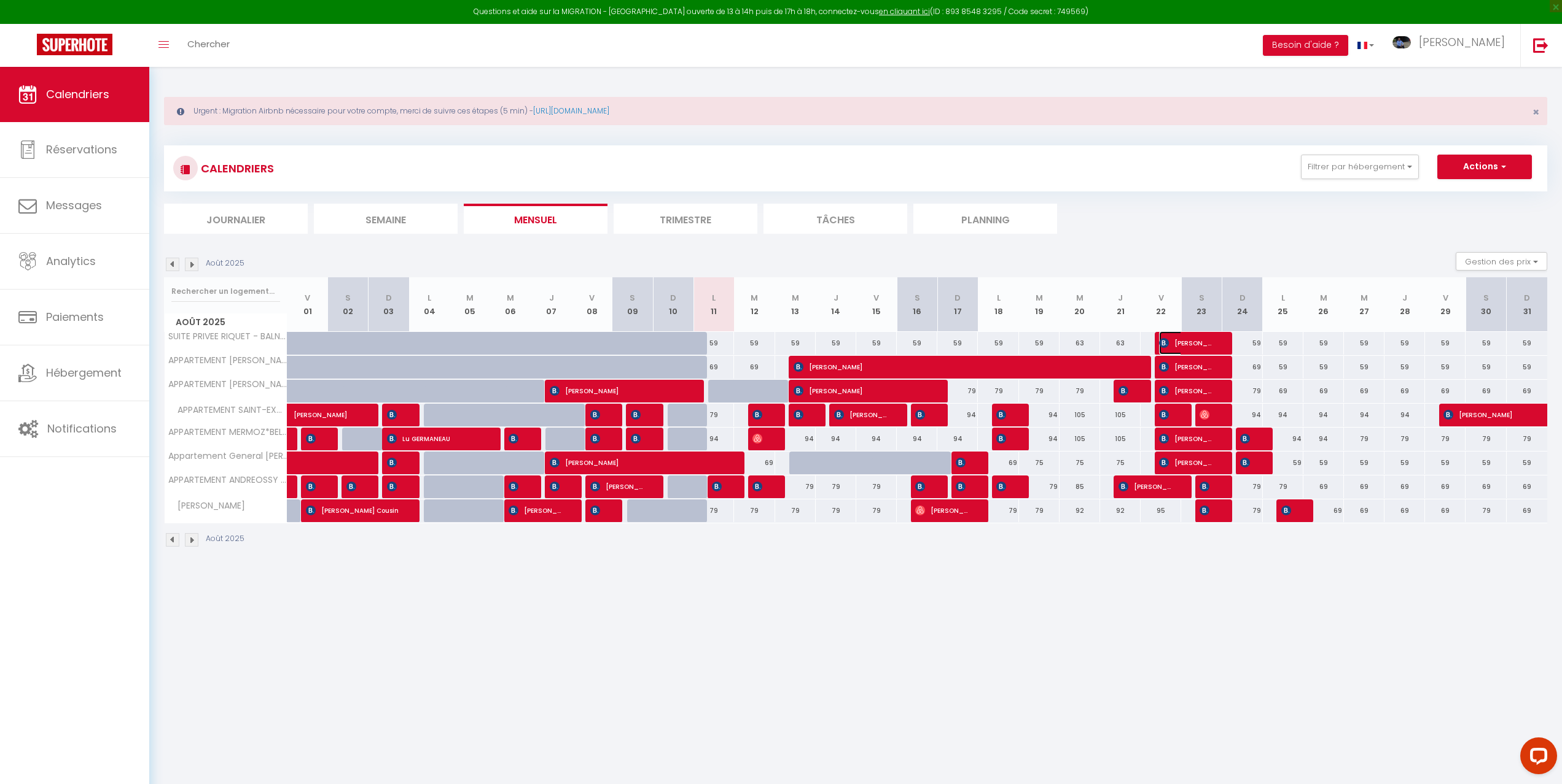
click at [1189, 341] on span "[PERSON_NAME]" at bounding box center [1186, 342] width 54 height 23
select select "OK"
select select "KO"
select select "0"
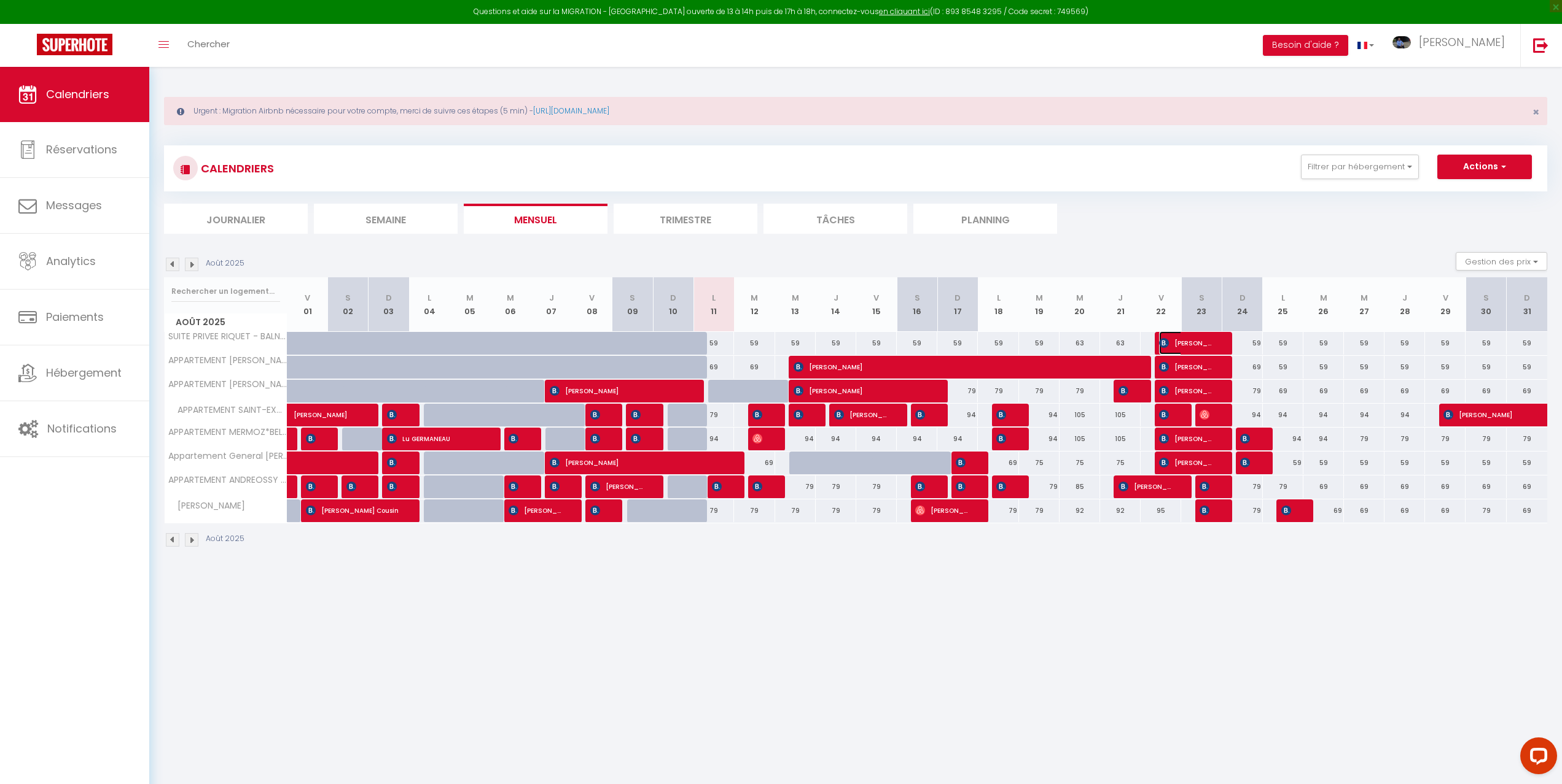
select select "1"
select select
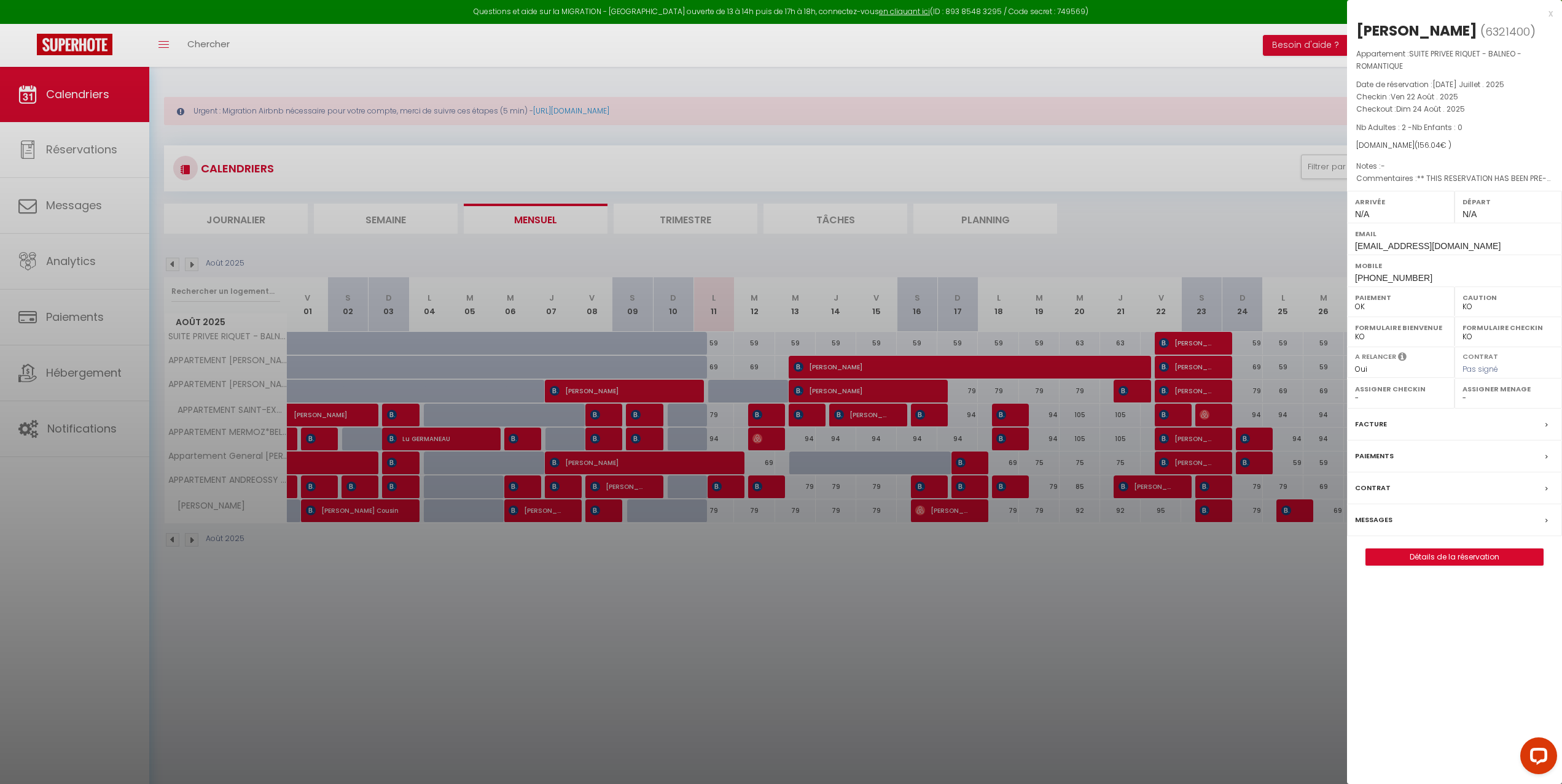
click at [1086, 602] on div at bounding box center [781, 392] width 1562 height 784
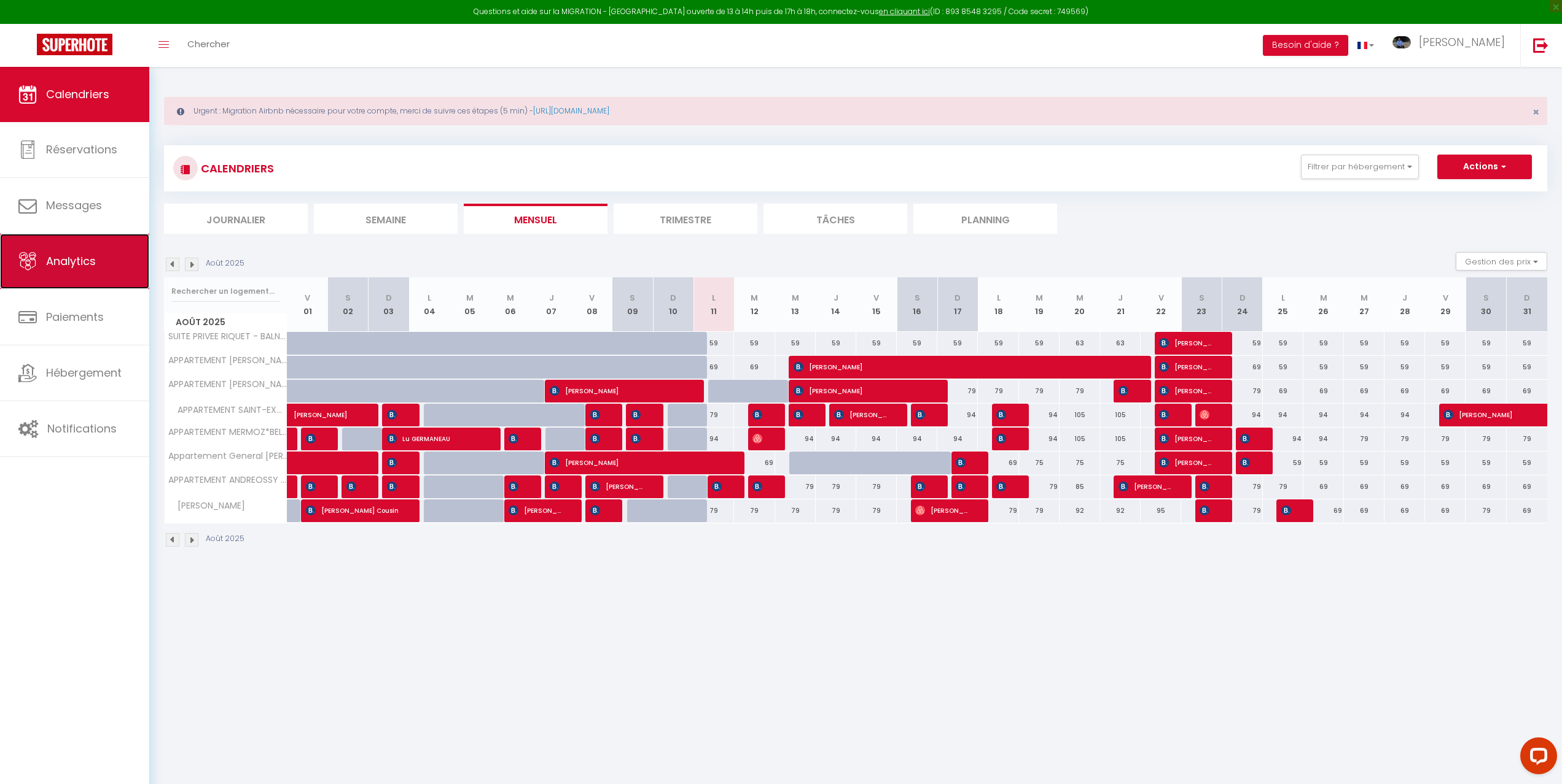
click at [81, 257] on span "Analytics" at bounding box center [71, 261] width 50 height 16
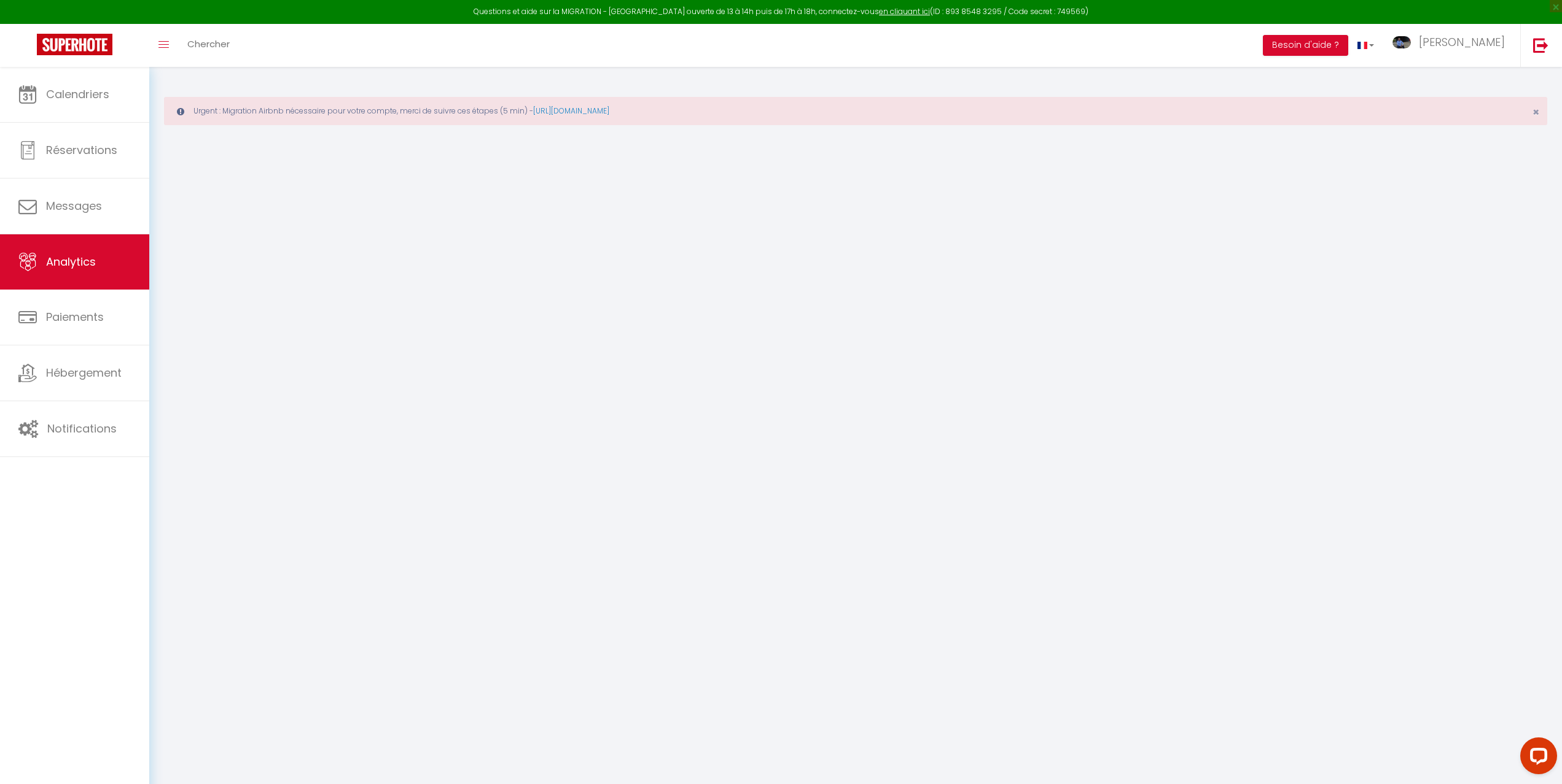
select select "2025"
select select "8"
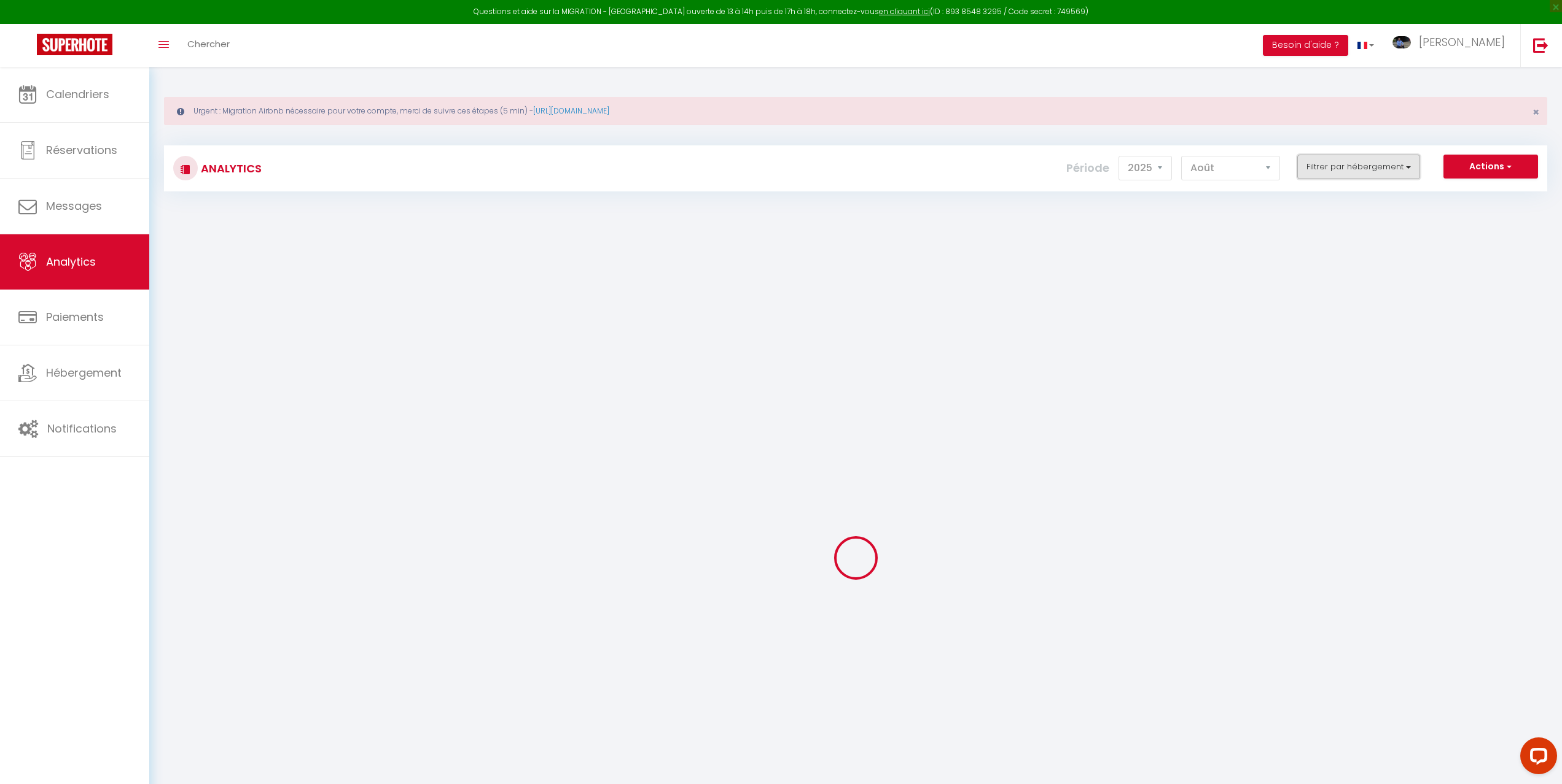
click at [1326, 169] on button "Filtrer par hébergement" at bounding box center [1359, 167] width 123 height 24
checkbox T3 "false"
checkbox SAINT-EXUPERY "false"
checkbox VUE\*BILLARD "false"
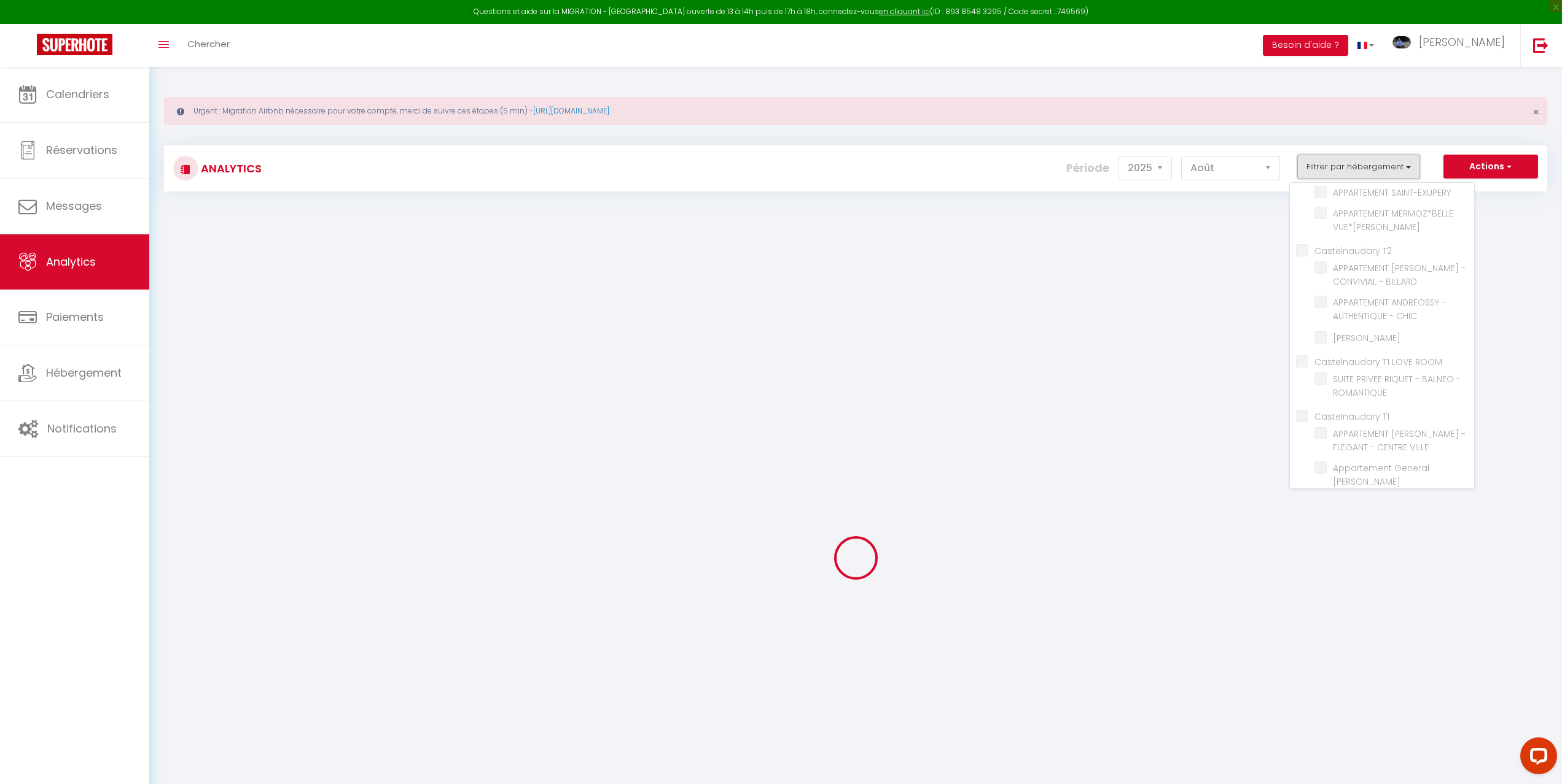
checkbox T2 "false"
checkbox BILLARD "false"
checkbox CHIC "false"
checkbox SABATIER "false"
checkbox ROOM "false"
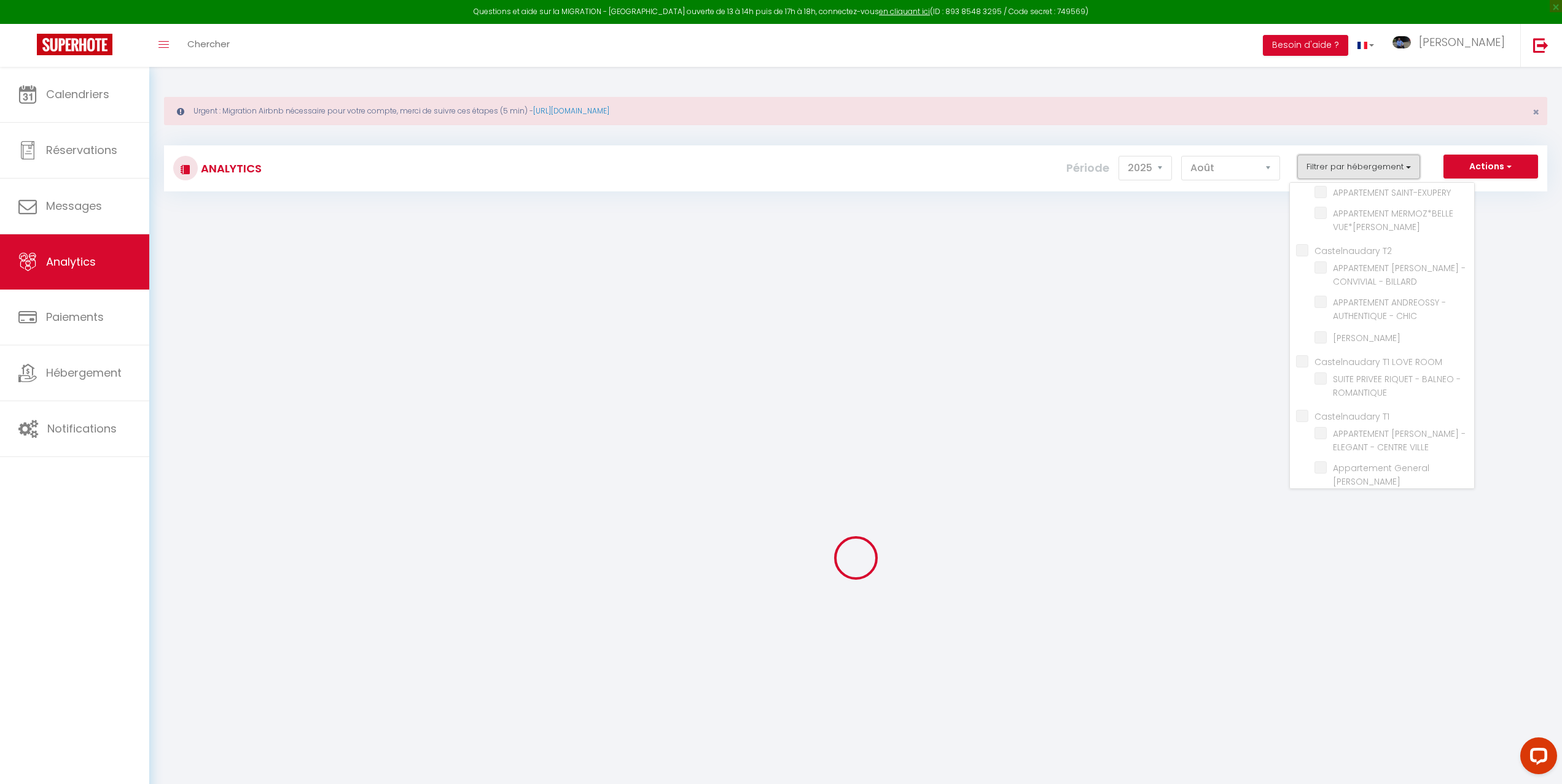
checkbox ROMANTIQUE "false"
checkbox T1 "false"
checkbox VILLE "false"
checkbox DEJEAN "false"
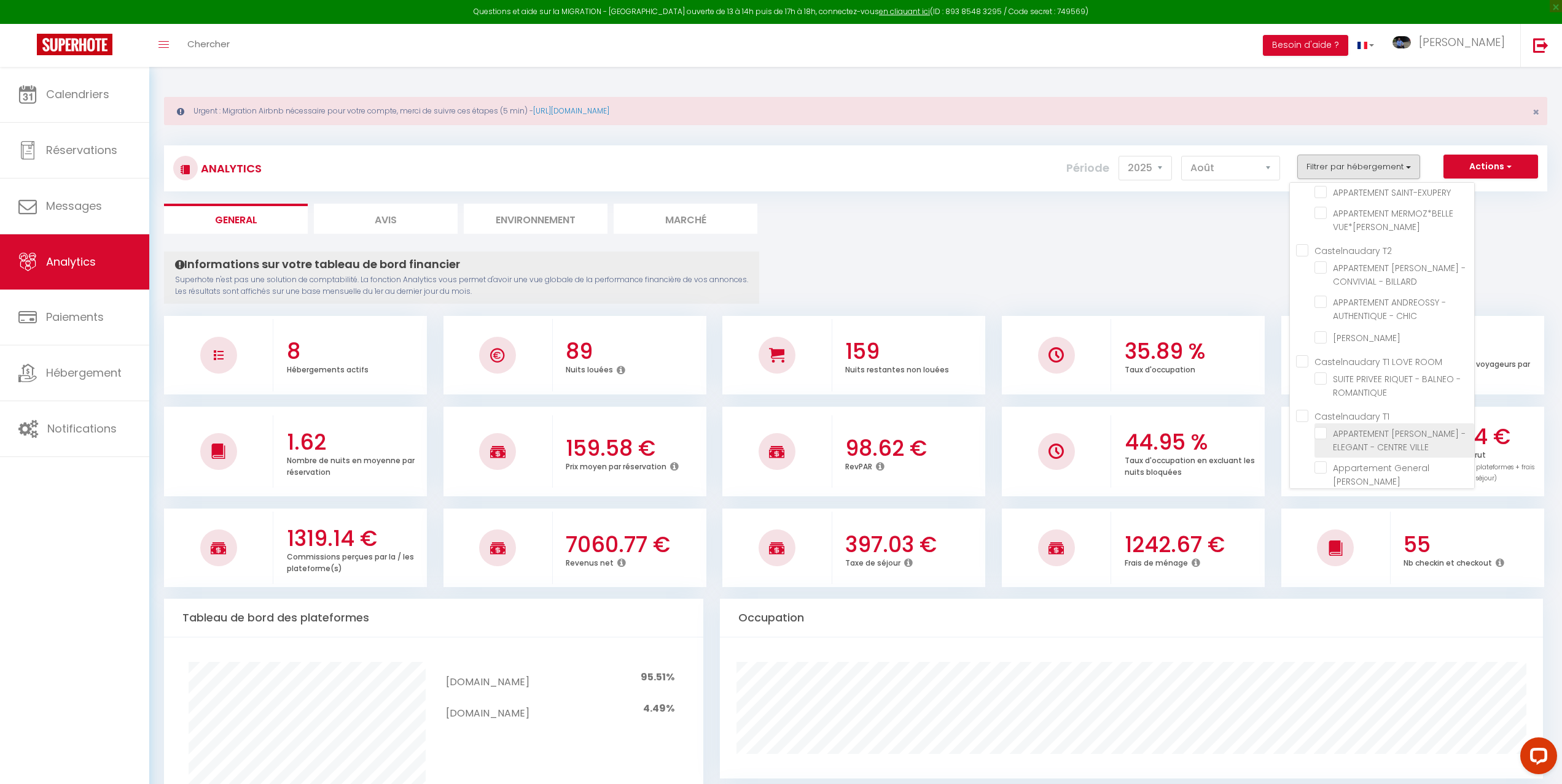
click at [1321, 431] on VILLE "checkbox" at bounding box center [1393, 433] width 160 height 12
checkbox VILLE "true"
checkbox SAINT-EXUPERY "false"
checkbox VUE\*BILLARD "false"
checkbox BILLARD "false"
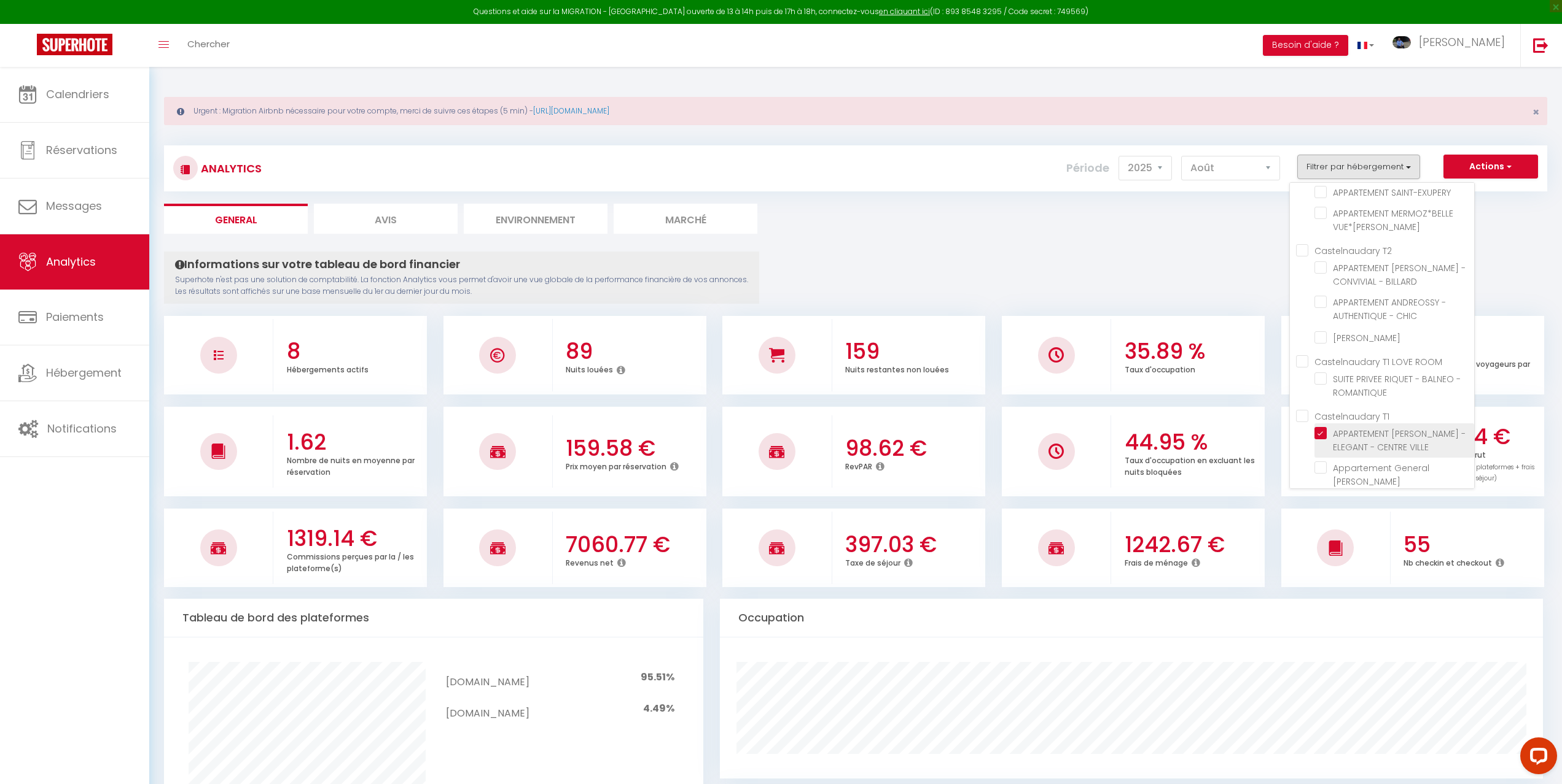
checkbox CHIC "false"
checkbox SABATIER "false"
checkbox ROMANTIQUE "false"
checkbox DEJEAN "false"
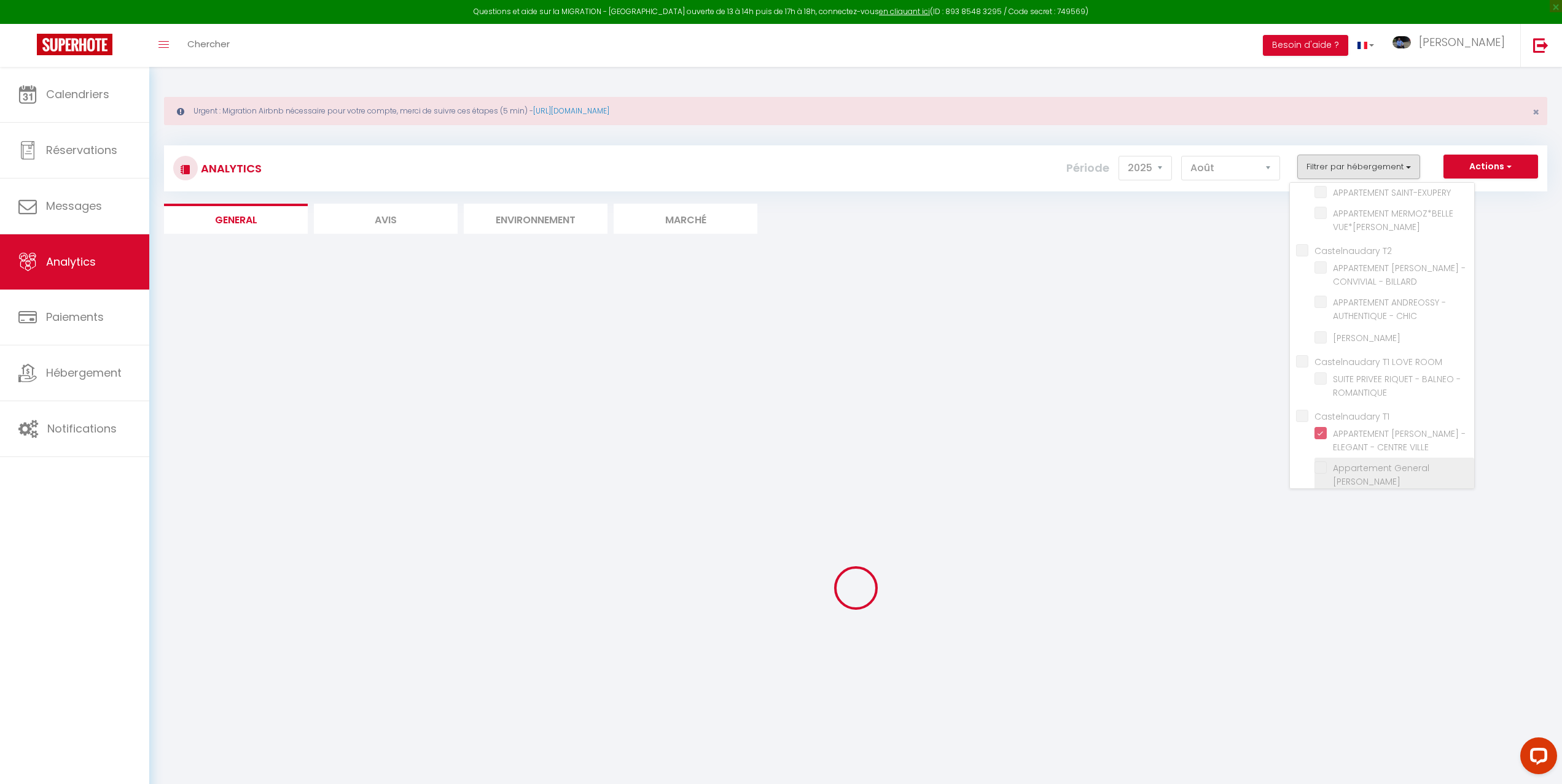
checkbox SAINT-EXUPERY "false"
checkbox VUE\*BILLARD "false"
checkbox BILLARD "false"
checkbox CHIC "false"
checkbox SABATIER "false"
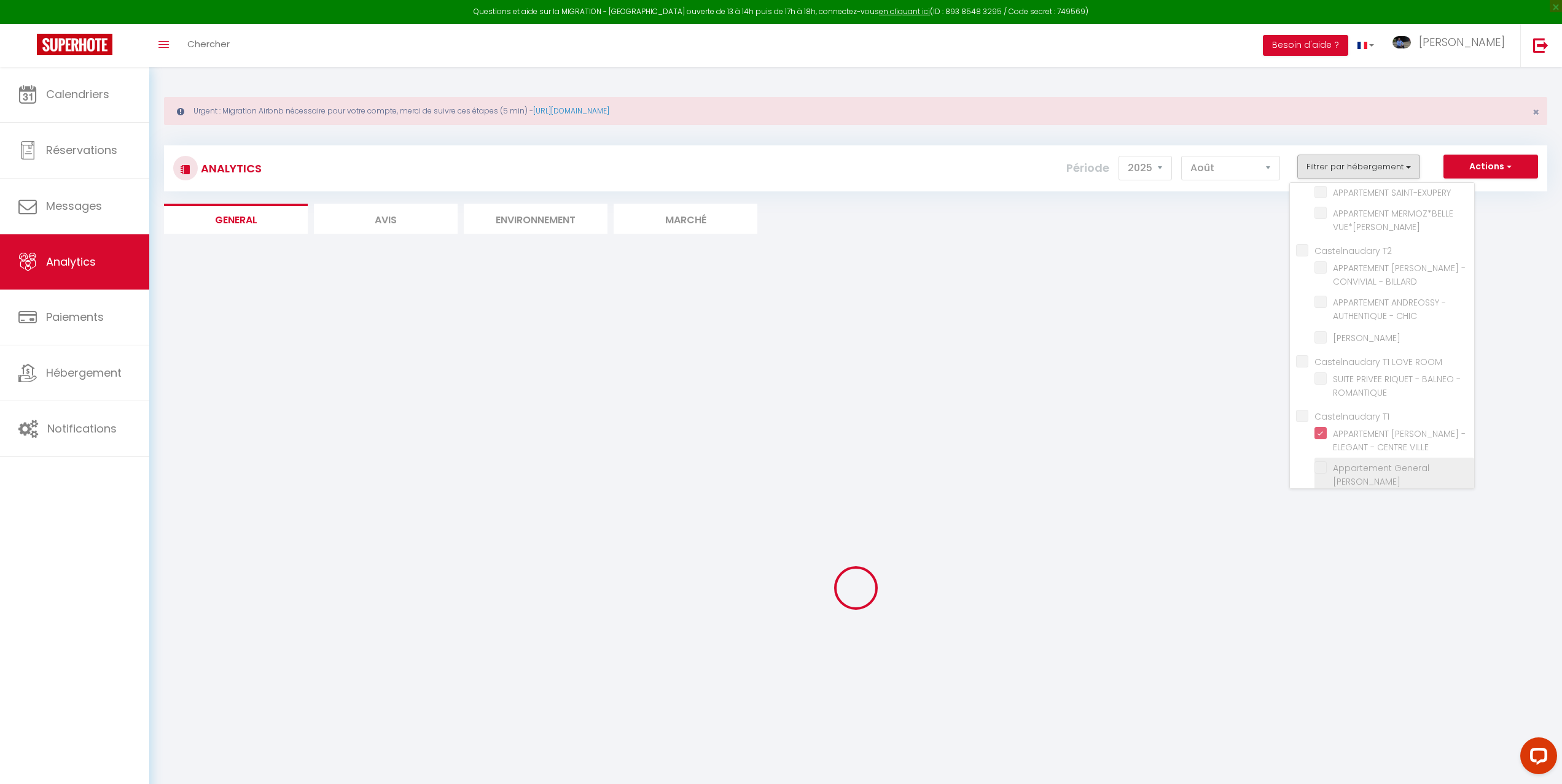
checkbox ROMANTIQUE "false"
checkbox DEJEAN "false"
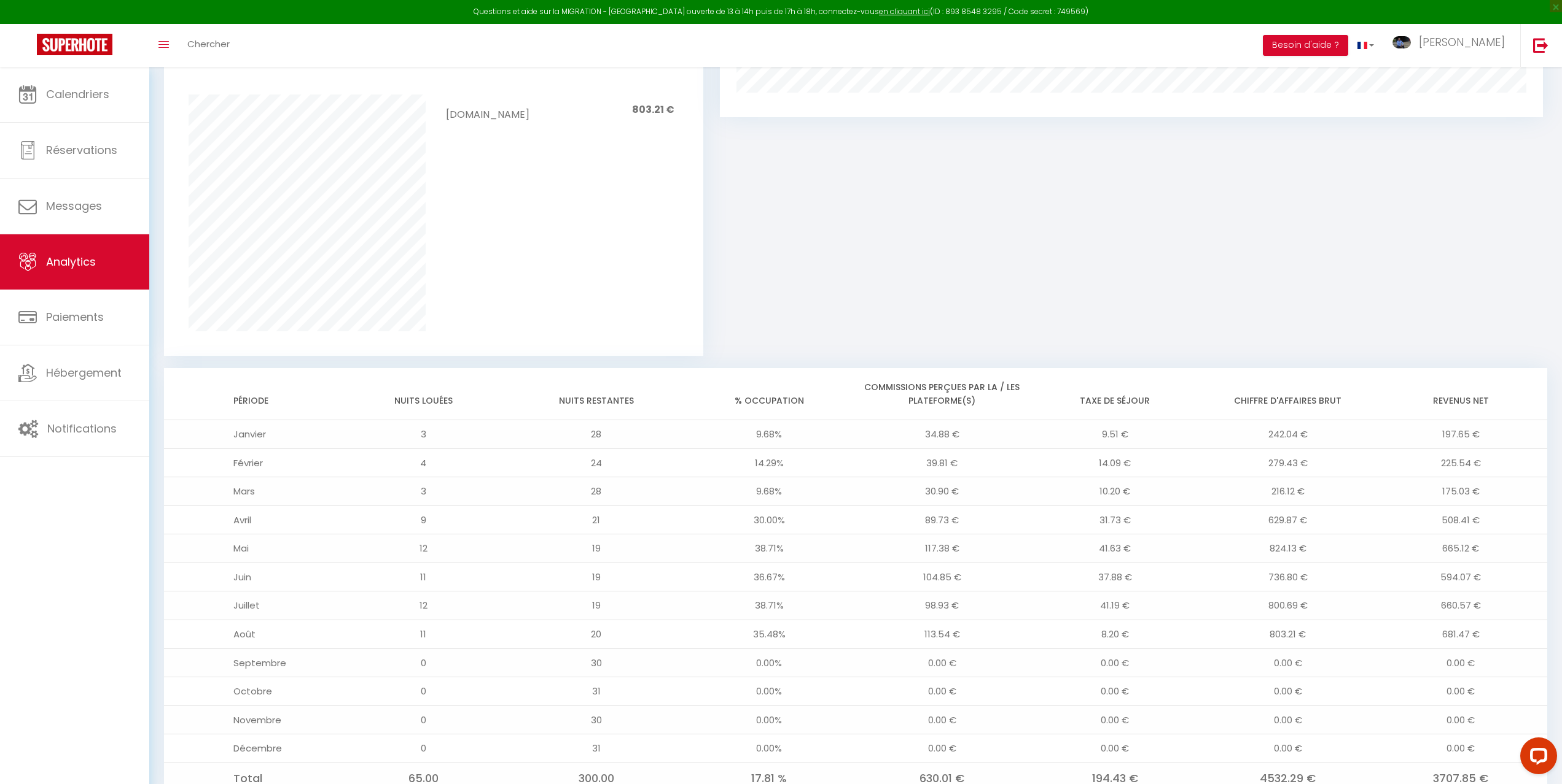
scroll to position [906, 0]
